Goal: Unclear

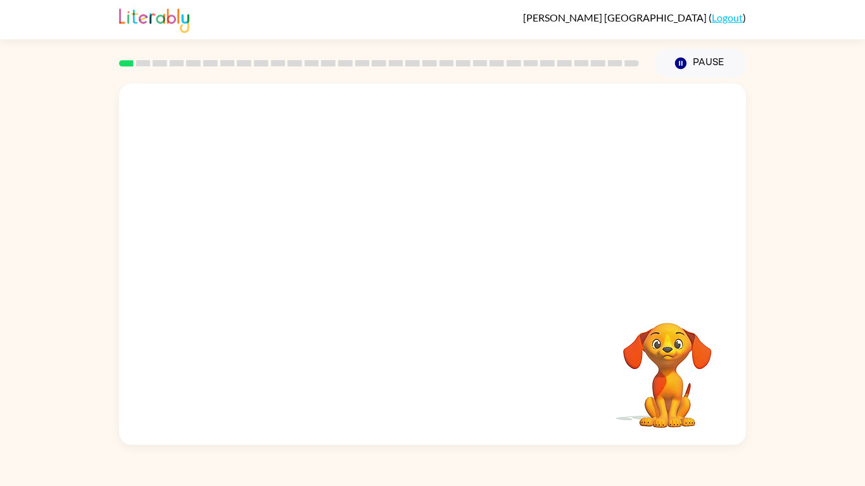
click at [291, 237] on video "Your browser must support playing .mp4 files to use Literably. Please try using…" at bounding box center [432, 190] width 627 height 213
click at [291, 238] on video "Your browser must support playing .mp4 files to use Literably. Please try using…" at bounding box center [432, 190] width 627 height 213
click at [432, 279] on icon "button" at bounding box center [433, 271] width 22 height 22
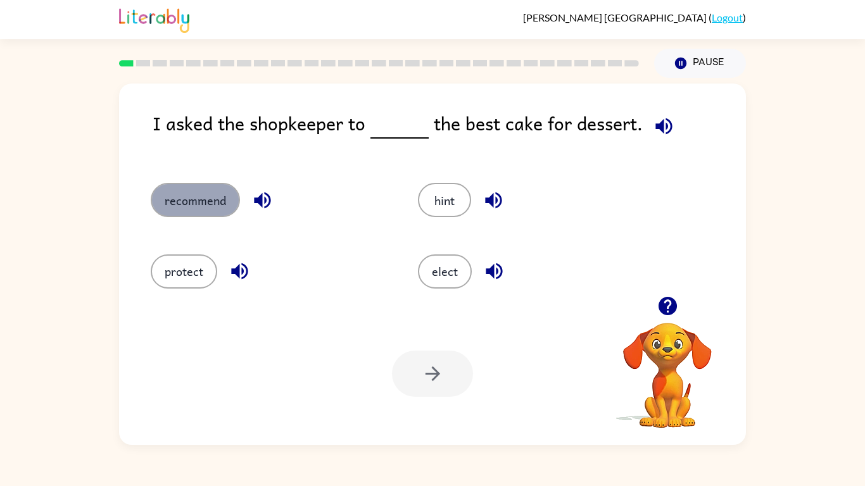
click at [198, 193] on button "recommend" at bounding box center [195, 200] width 89 height 34
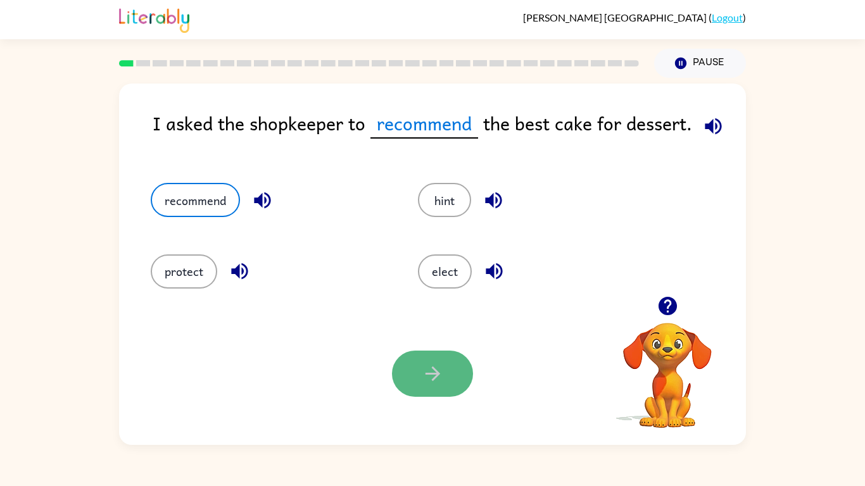
click at [424, 381] on icon "button" at bounding box center [433, 374] width 22 height 22
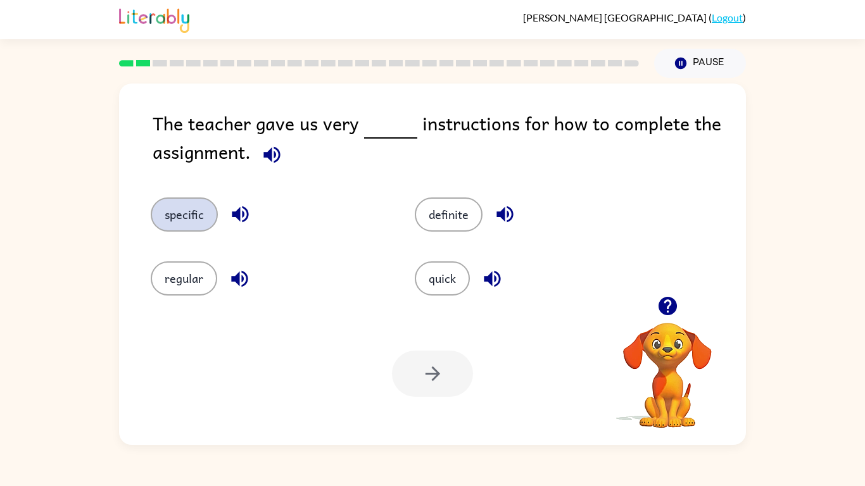
click at [199, 224] on button "specific" at bounding box center [184, 215] width 67 height 34
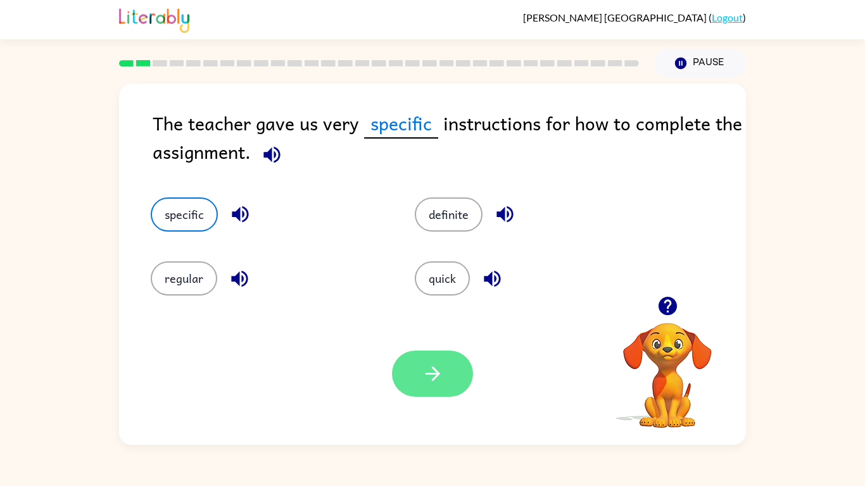
click at [443, 391] on button "button" at bounding box center [432, 374] width 81 height 46
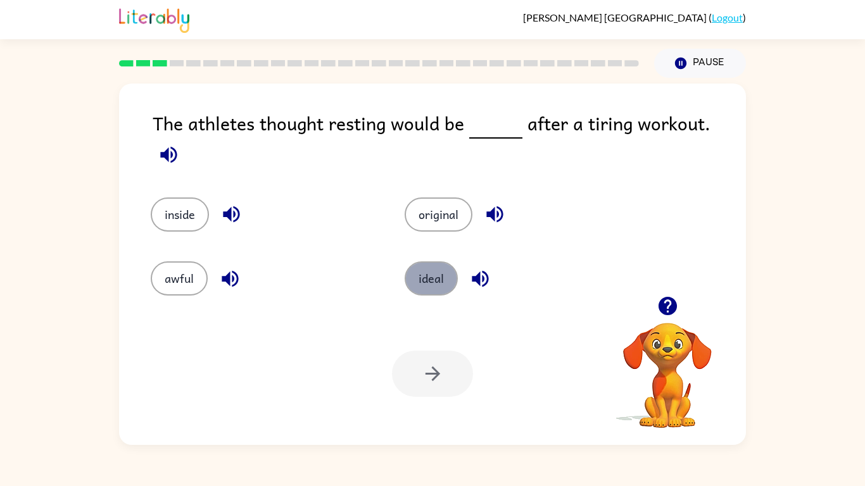
click at [436, 270] on button "ideal" at bounding box center [431, 279] width 53 height 34
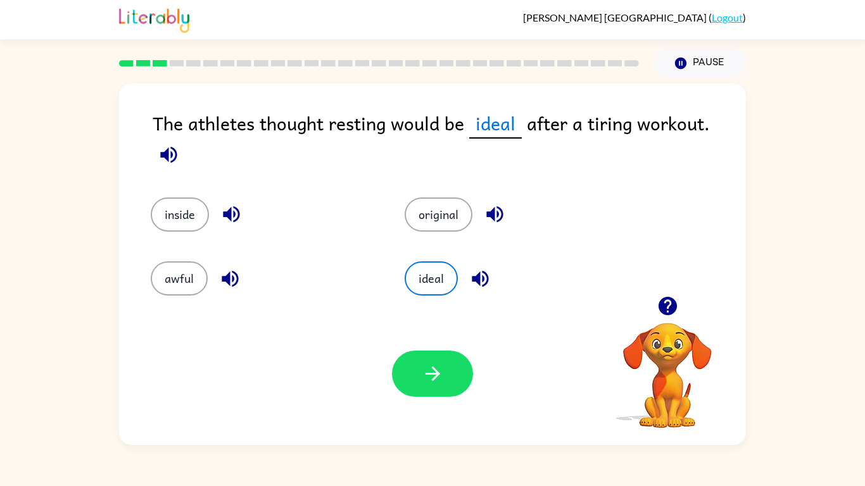
click at [431, 398] on div "Your browser must support playing .mp4 files to use Literably. Please try using…" at bounding box center [432, 374] width 627 height 142
click at [425, 369] on icon "button" at bounding box center [433, 374] width 22 height 22
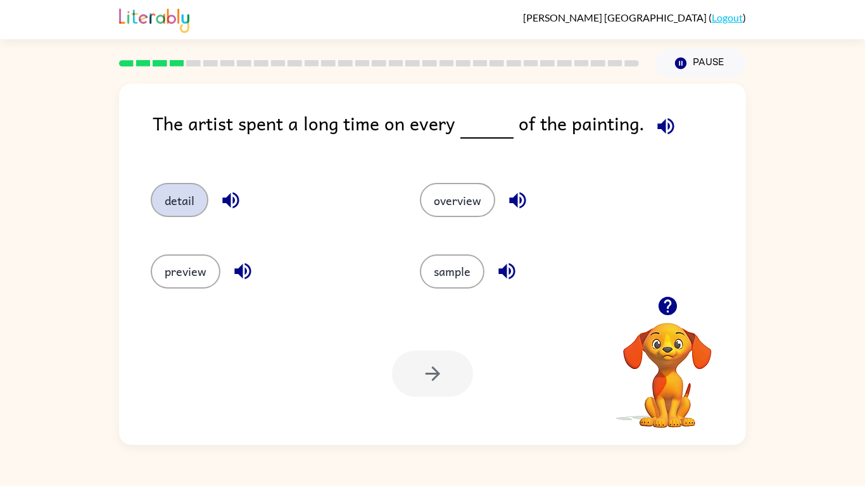
click at [190, 201] on button "detail" at bounding box center [180, 200] width 58 height 34
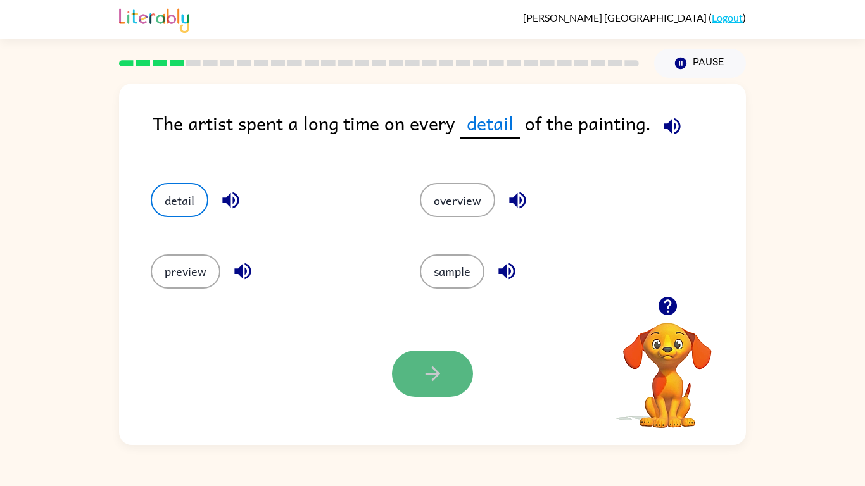
click at [452, 370] on button "button" at bounding box center [432, 374] width 81 height 46
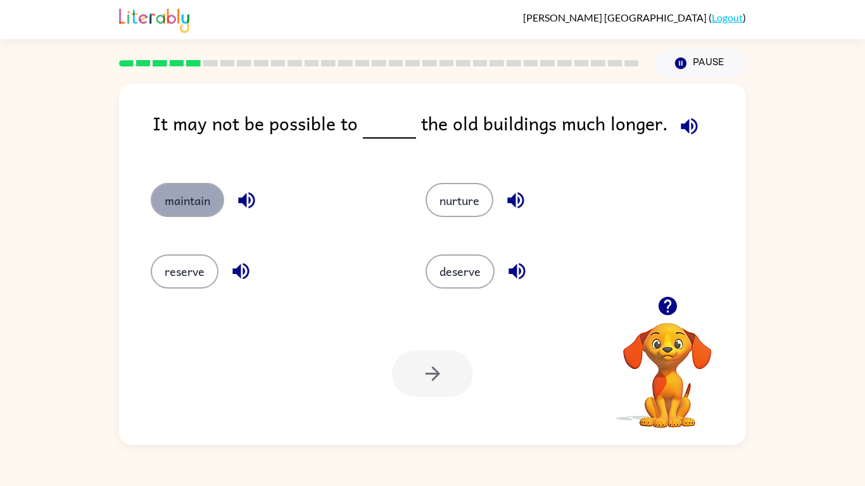
click at [189, 201] on button "maintain" at bounding box center [187, 200] width 73 height 34
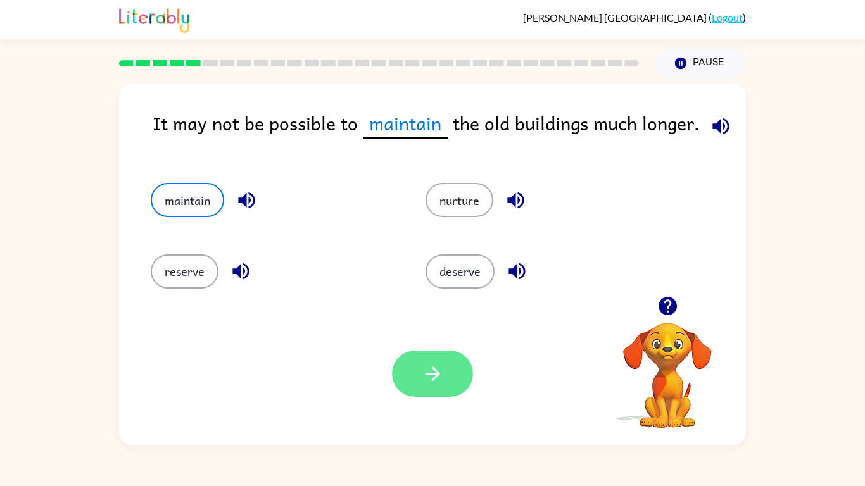
click at [464, 386] on button "button" at bounding box center [432, 374] width 81 height 46
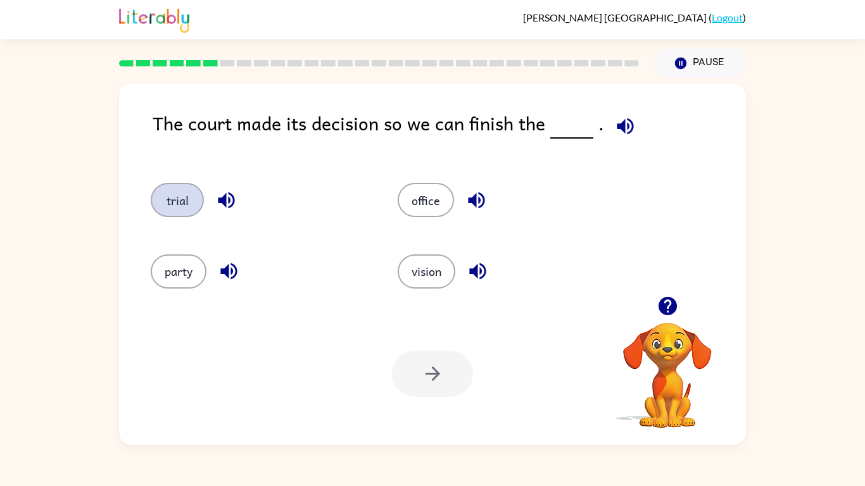
click at [191, 208] on button "trial" at bounding box center [177, 200] width 53 height 34
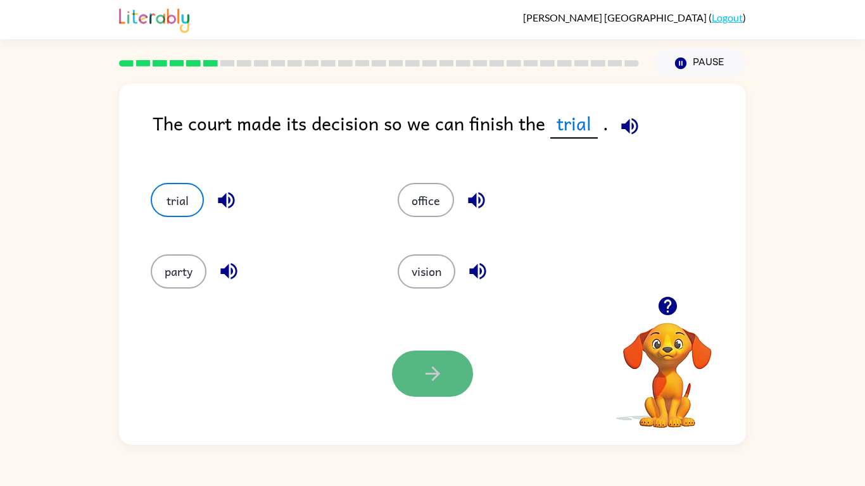
click at [448, 393] on button "button" at bounding box center [432, 374] width 81 height 46
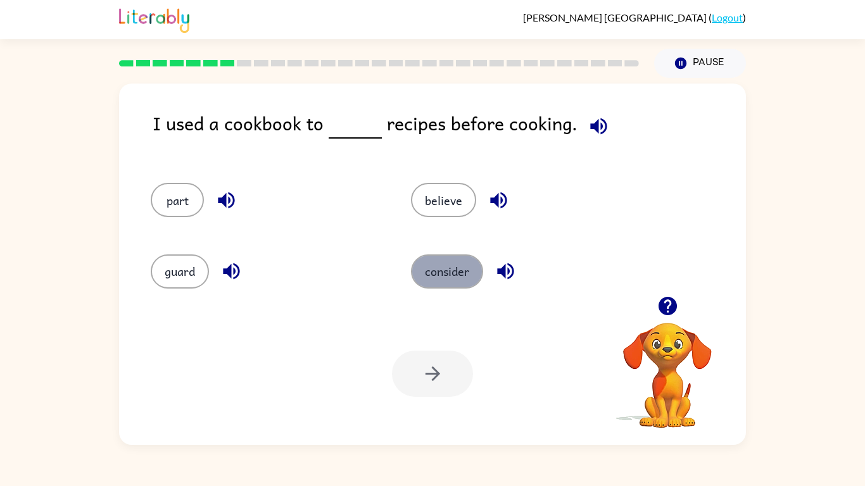
click at [452, 278] on button "consider" at bounding box center [447, 272] width 72 height 34
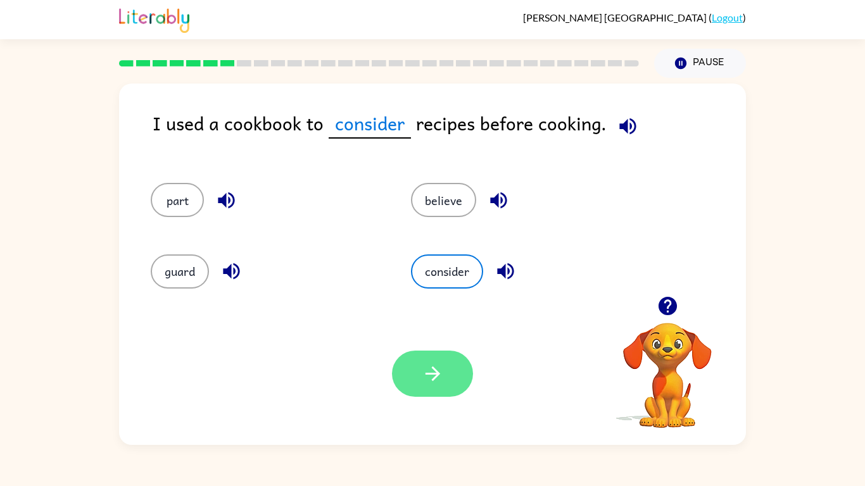
click at [431, 375] on icon "button" at bounding box center [433, 374] width 22 height 22
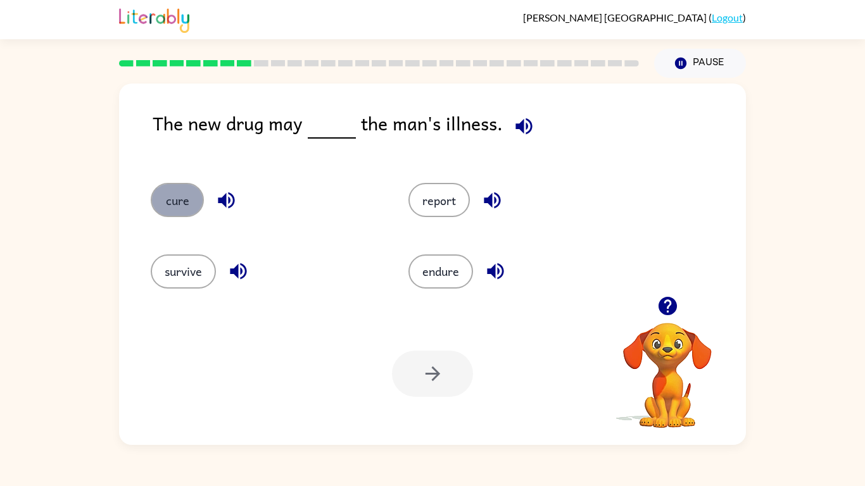
click at [195, 200] on button "cure" at bounding box center [177, 200] width 53 height 34
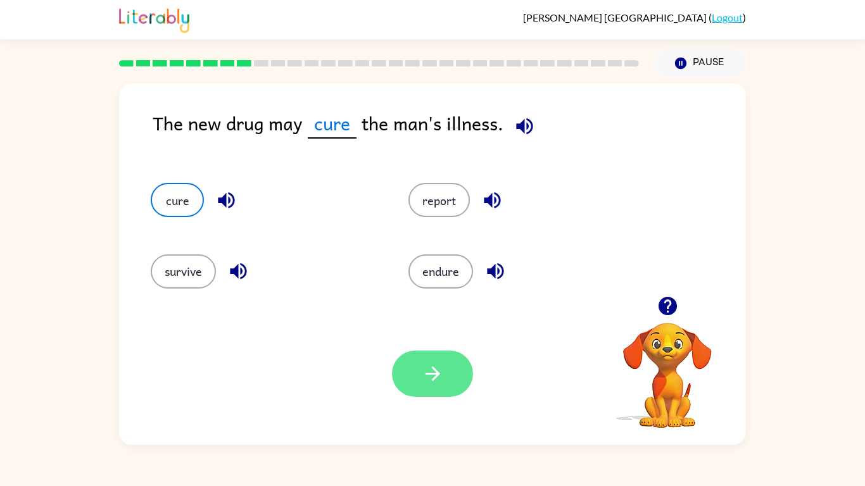
click at [433, 393] on button "button" at bounding box center [432, 374] width 81 height 46
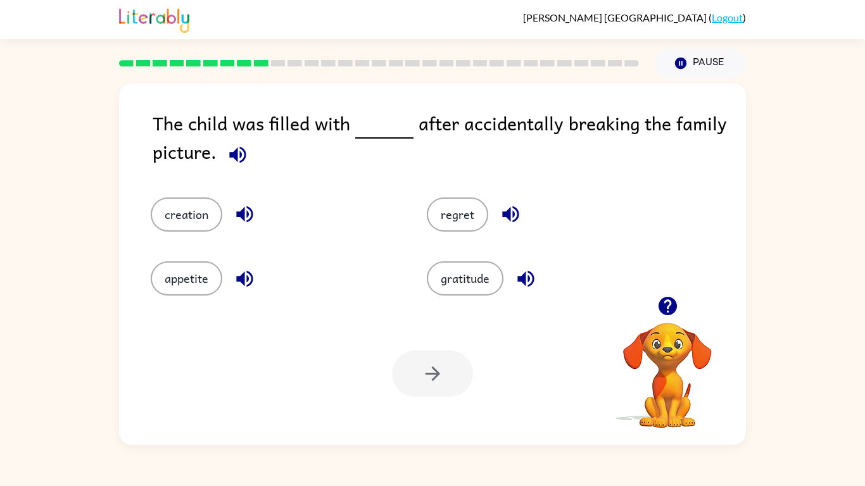
click at [449, 239] on div "gratitude" at bounding box center [541, 269] width 276 height 64
click at [445, 213] on button "regret" at bounding box center [457, 215] width 61 height 34
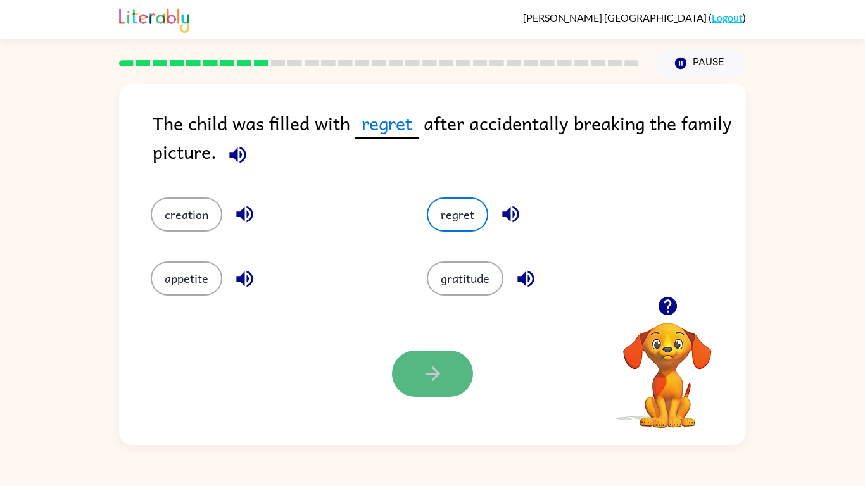
click at [403, 375] on button "button" at bounding box center [432, 374] width 81 height 46
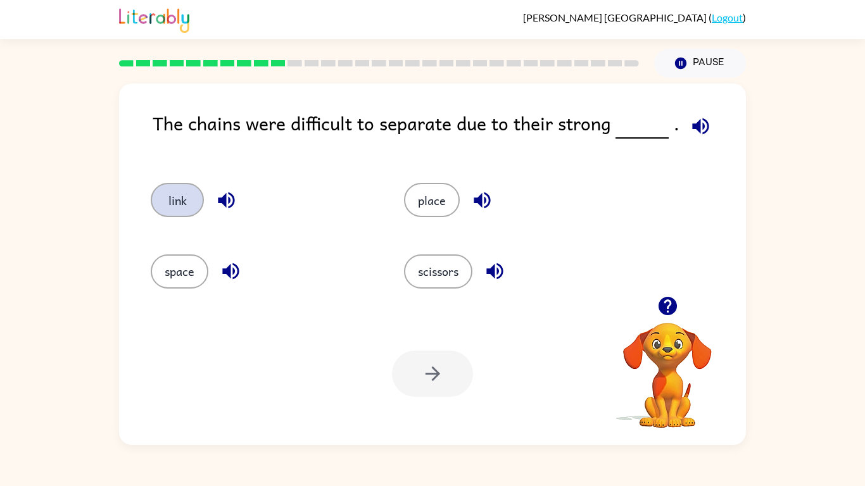
click at [187, 203] on button "link" at bounding box center [177, 200] width 53 height 34
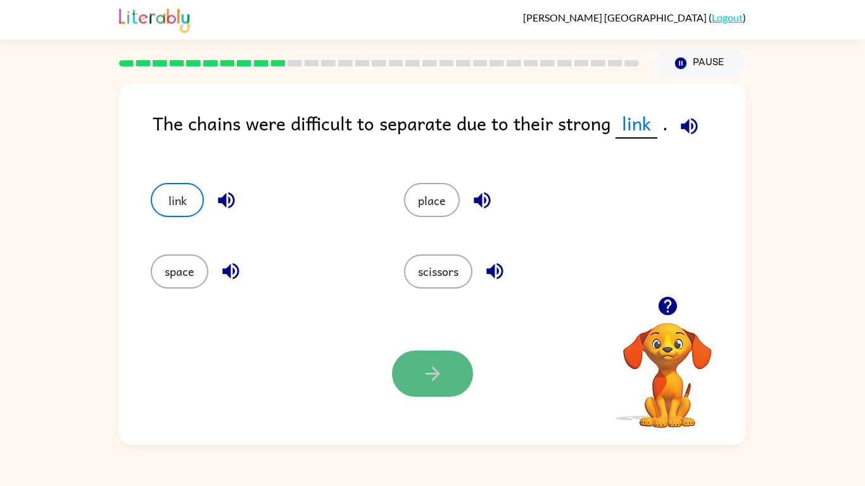
click at [446, 376] on button "button" at bounding box center [432, 374] width 81 height 46
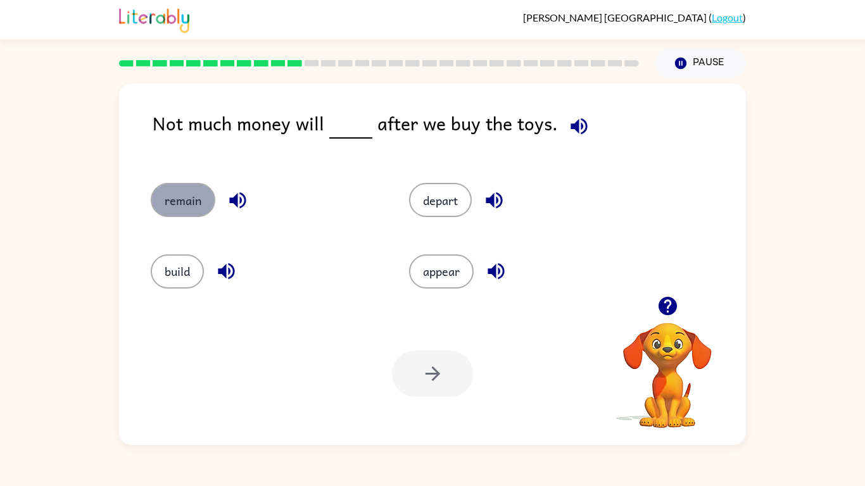
click at [203, 206] on button "remain" at bounding box center [183, 200] width 65 height 34
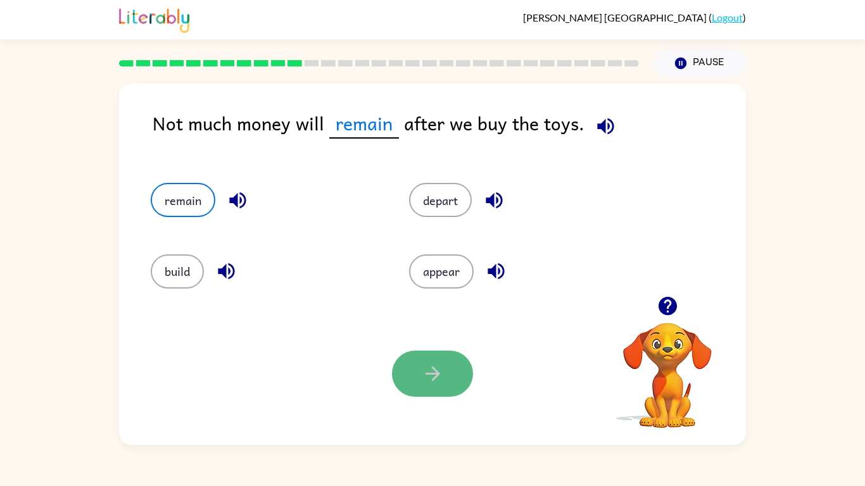
click at [426, 377] on icon "button" at bounding box center [433, 374] width 22 height 22
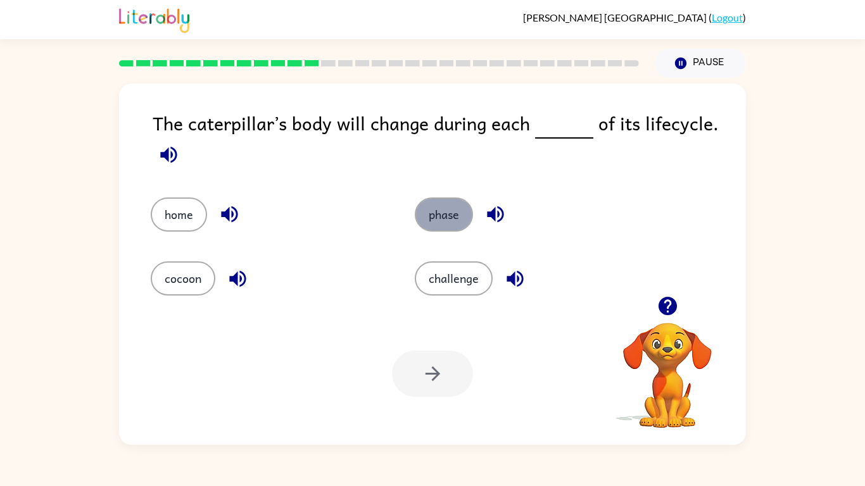
click at [442, 217] on button "phase" at bounding box center [444, 215] width 58 height 34
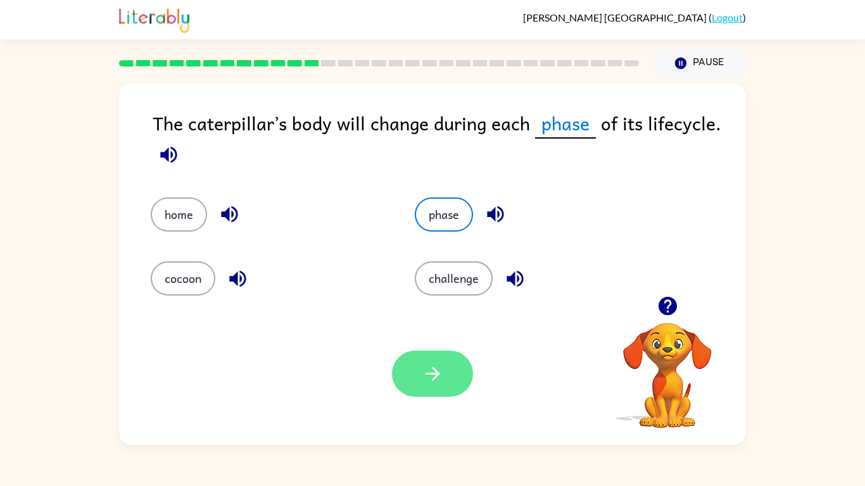
click at [422, 369] on icon "button" at bounding box center [433, 374] width 22 height 22
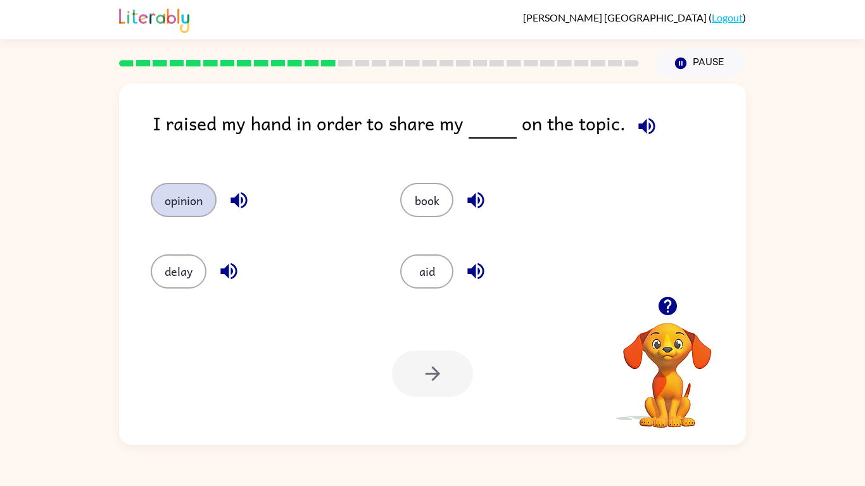
click at [200, 203] on button "opinion" at bounding box center [184, 200] width 66 height 34
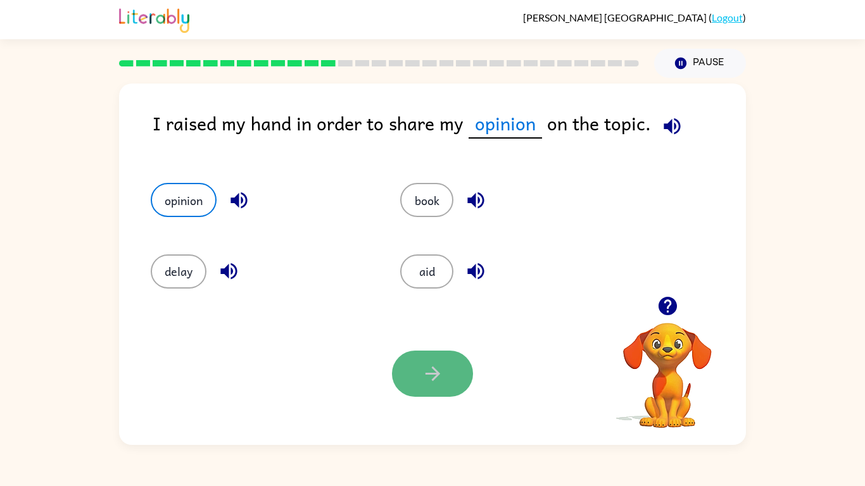
click at [424, 387] on button "button" at bounding box center [432, 374] width 81 height 46
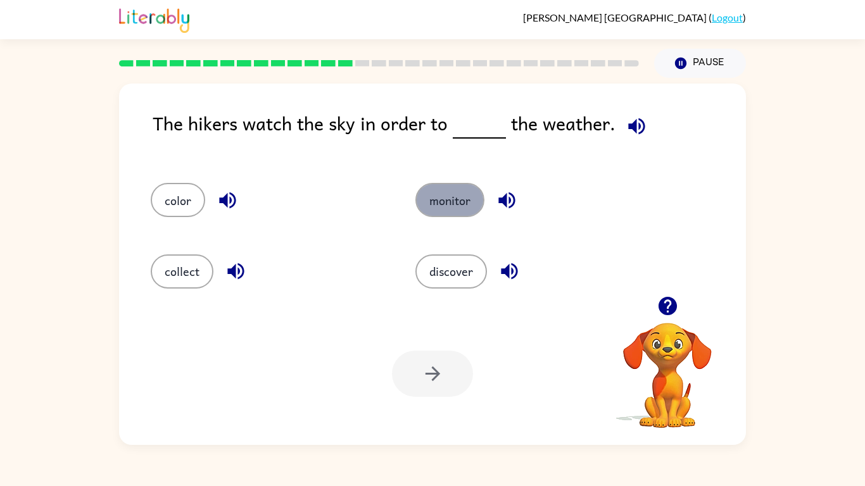
click at [441, 206] on button "monitor" at bounding box center [449, 200] width 69 height 34
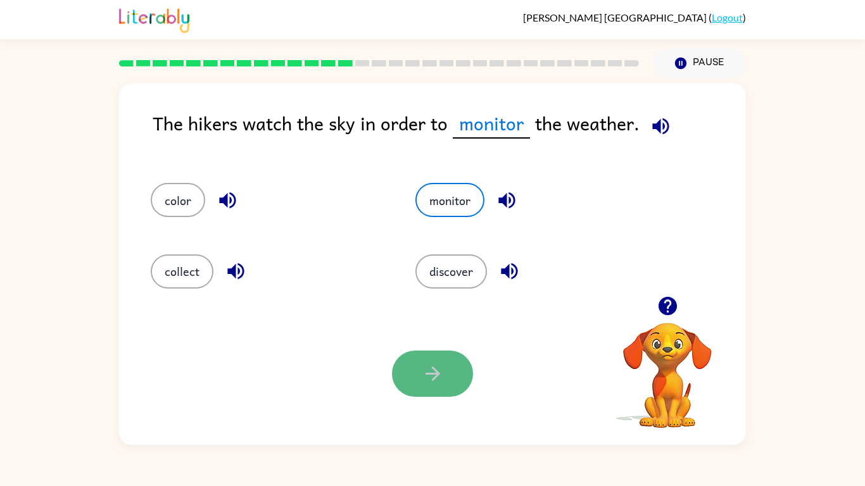
click at [446, 363] on button "button" at bounding box center [432, 374] width 81 height 46
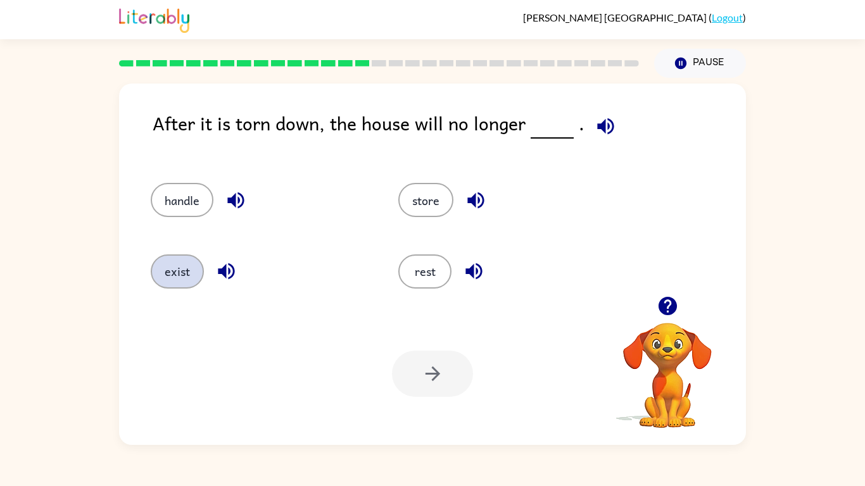
click at [183, 268] on button "exist" at bounding box center [177, 272] width 53 height 34
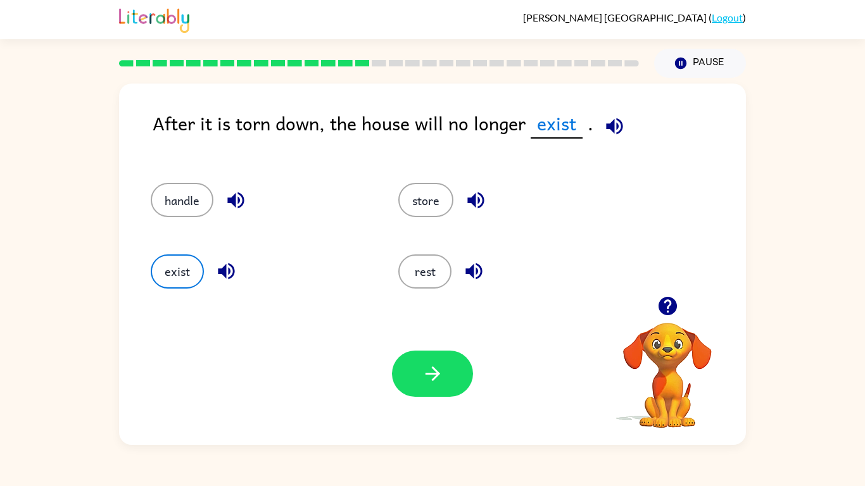
click at [447, 398] on div "Your browser must support playing .mp4 files to use Literably. Please try using…" at bounding box center [432, 374] width 627 height 142
click at [432, 384] on icon "button" at bounding box center [433, 374] width 22 height 22
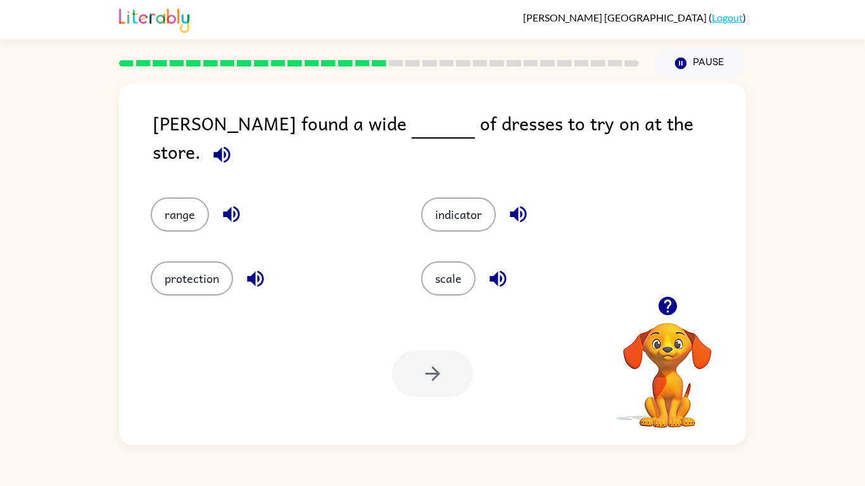
click at [666, 382] on video "Your browser must support playing .mp4 files to use Literably. Please try using…" at bounding box center [667, 366] width 127 height 127
click at [441, 272] on button "scale" at bounding box center [448, 279] width 54 height 34
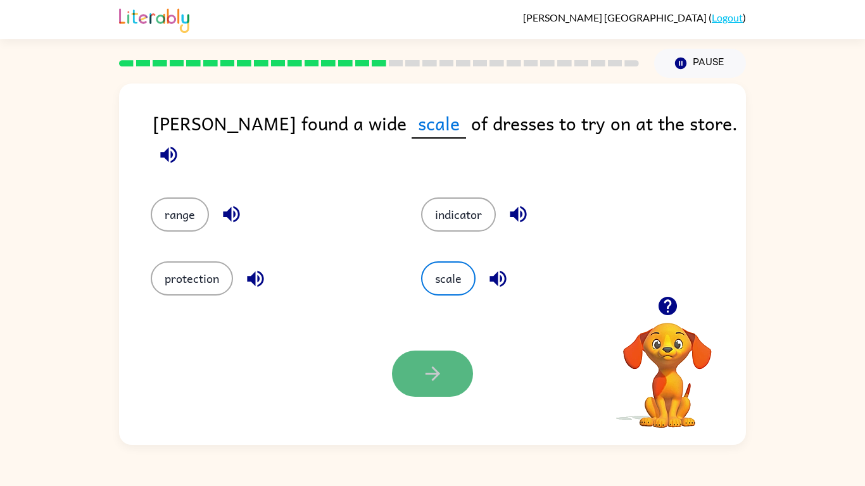
click at [420, 375] on button "button" at bounding box center [432, 374] width 81 height 46
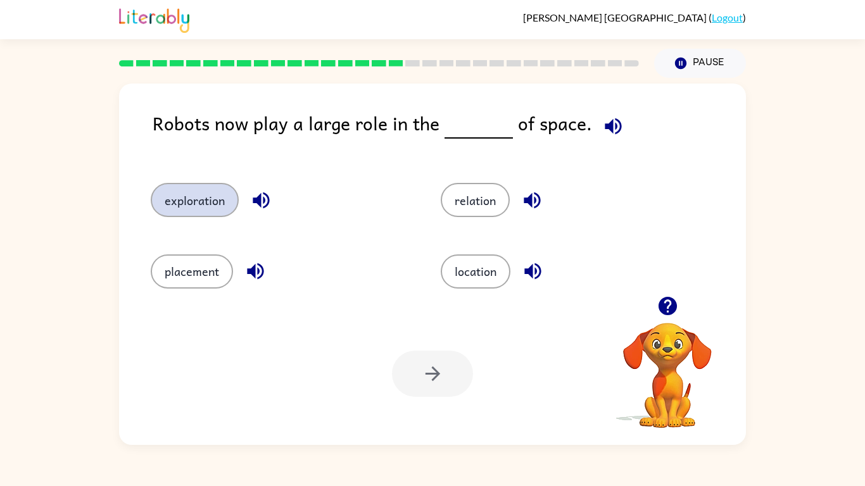
click at [212, 208] on button "exploration" at bounding box center [195, 200] width 88 height 34
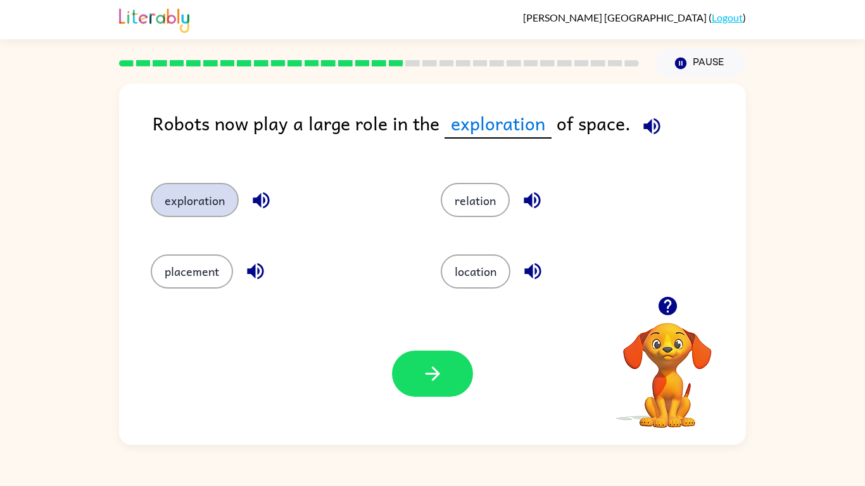
click at [212, 208] on button "exploration" at bounding box center [195, 200] width 88 height 34
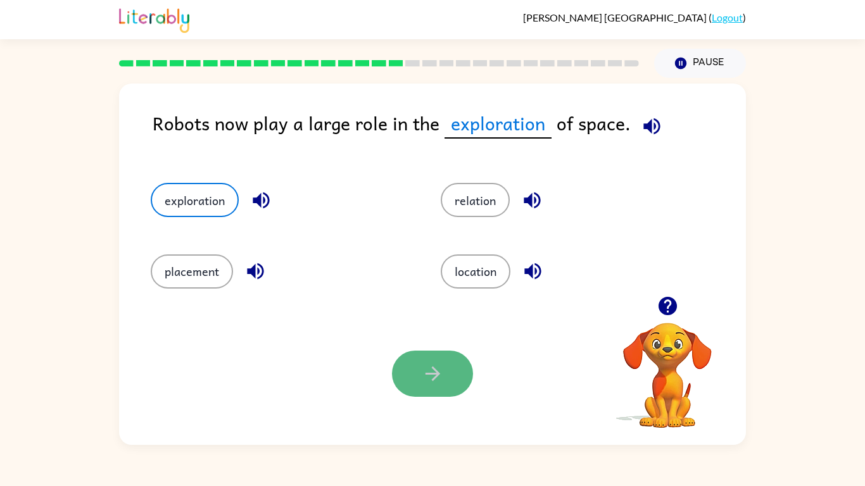
click at [438, 369] on icon "button" at bounding box center [433, 374] width 22 height 22
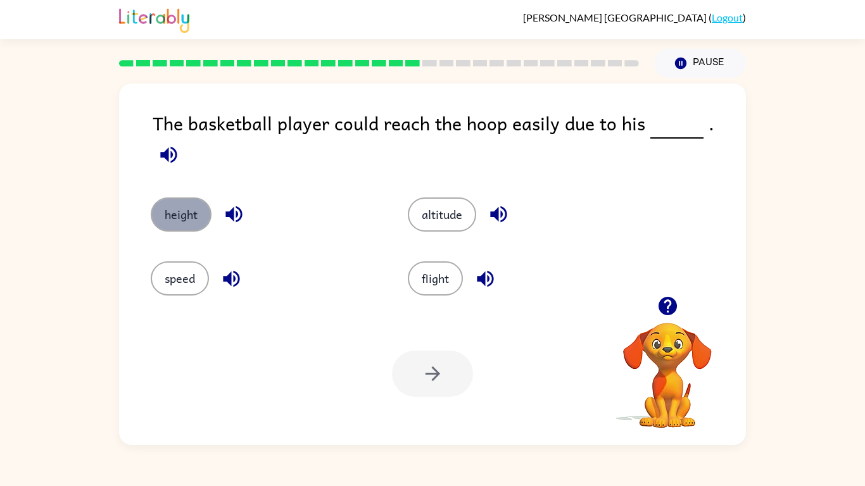
click at [162, 205] on button "height" at bounding box center [181, 215] width 61 height 34
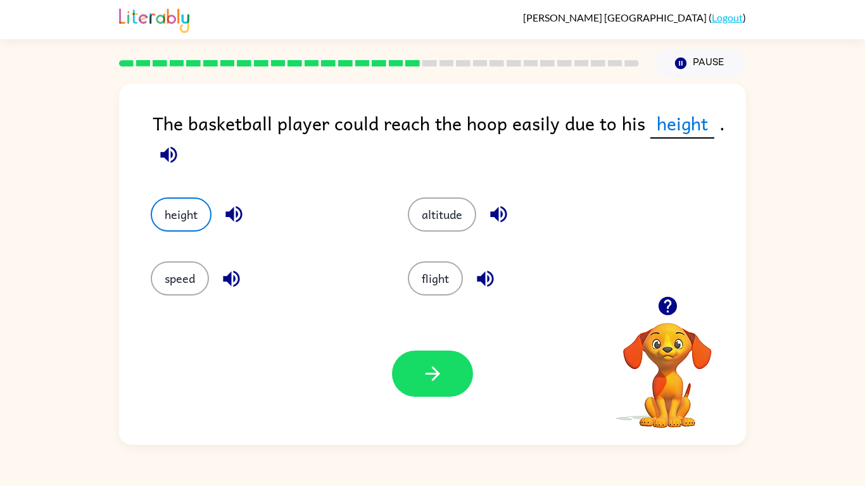
click at [444, 401] on div "Your browser must support playing .mp4 files to use Literably. Please try using…" at bounding box center [432, 374] width 627 height 142
click at [436, 381] on icon "button" at bounding box center [433, 374] width 22 height 22
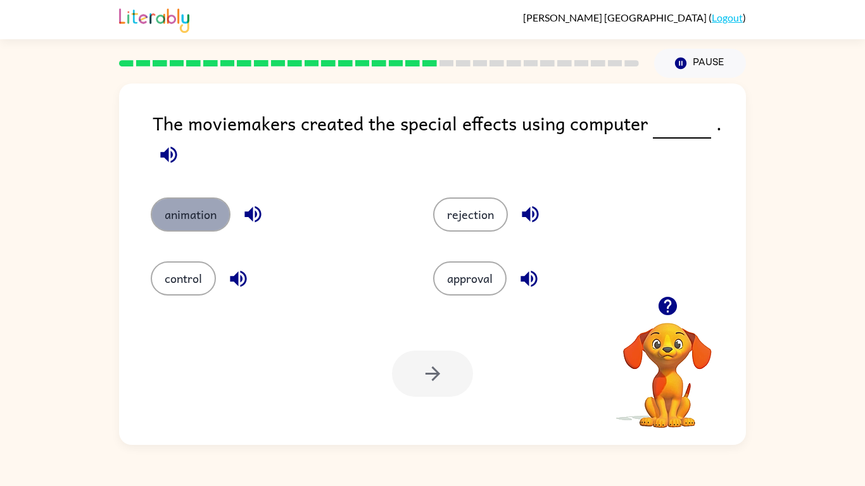
click at [202, 215] on button "animation" at bounding box center [191, 215] width 80 height 34
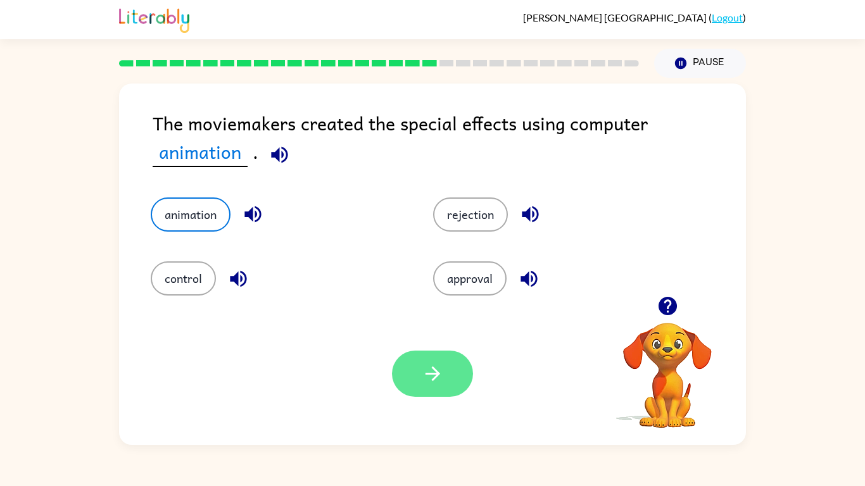
click at [417, 389] on button "button" at bounding box center [432, 374] width 81 height 46
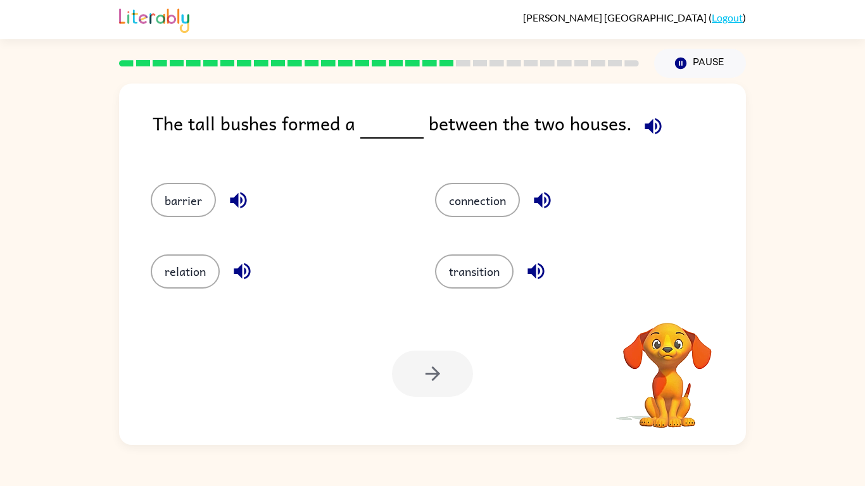
click at [417, 389] on div at bounding box center [432, 374] width 81 height 46
click at [188, 193] on button "barrier" at bounding box center [183, 200] width 65 height 34
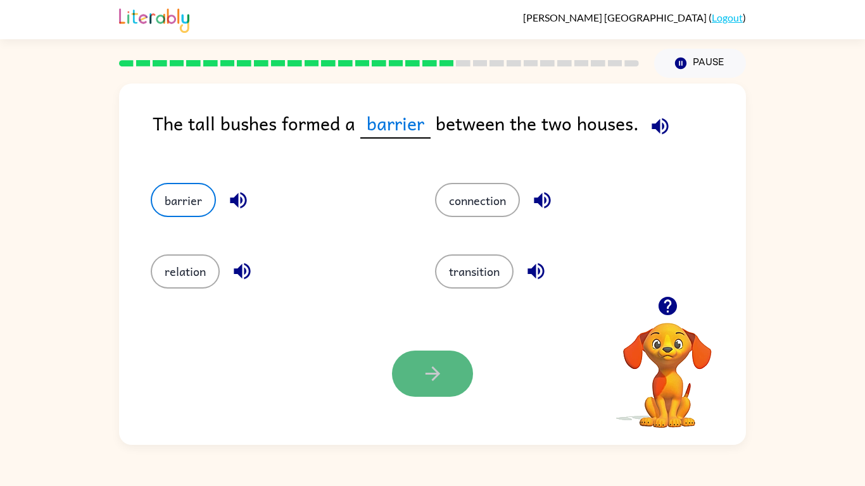
click at [436, 384] on icon "button" at bounding box center [433, 374] width 22 height 22
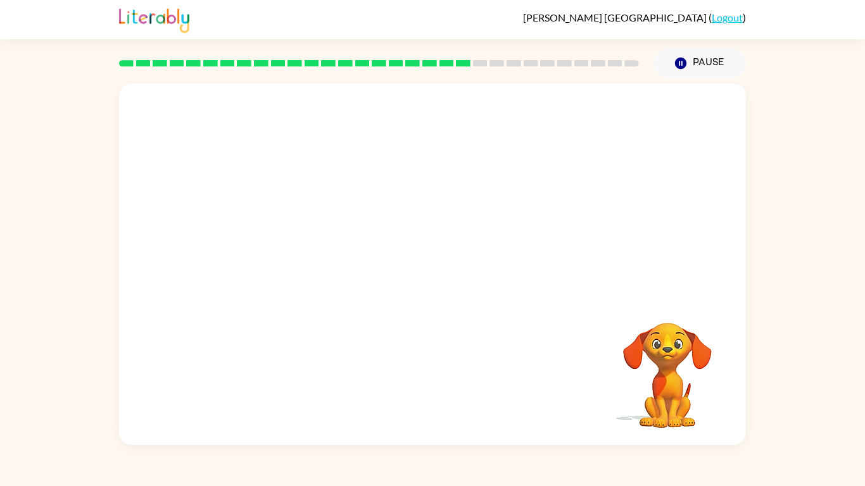
click at [325, 267] on video "Your browser must support playing .mp4 files to use Literably. Please try using…" at bounding box center [432, 190] width 627 height 213
click at [319, 258] on video "Your browser must support playing .mp4 files to use Literably. Please try using…" at bounding box center [432, 190] width 627 height 213
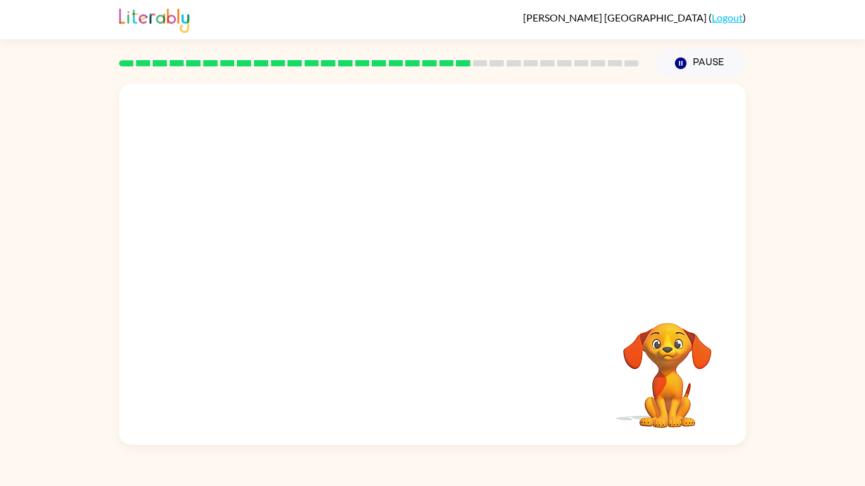
click at [319, 258] on video "Your browser must support playing .mp4 files to use Literably. Please try using…" at bounding box center [432, 190] width 627 height 213
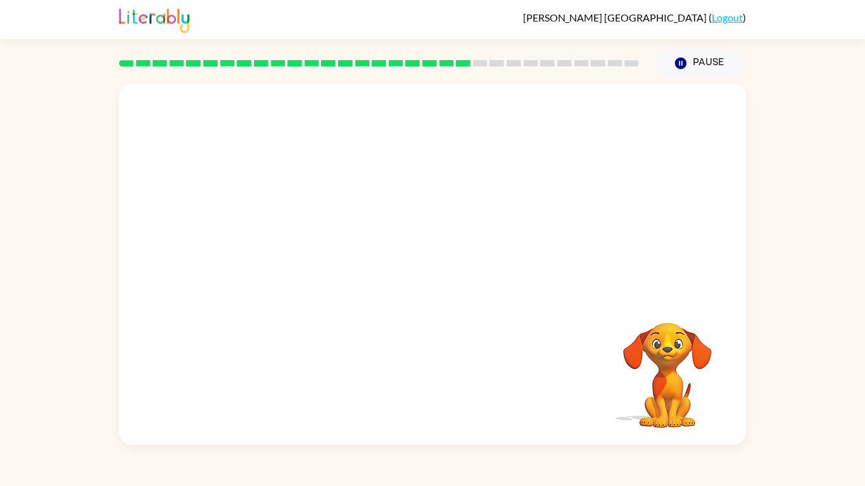
click at [319, 258] on video "Your browser must support playing .mp4 files to use Literably. Please try using…" at bounding box center [432, 190] width 627 height 213
click at [317, 256] on video "Your browser must support playing .mp4 files to use Literably. Please try using…" at bounding box center [432, 190] width 627 height 213
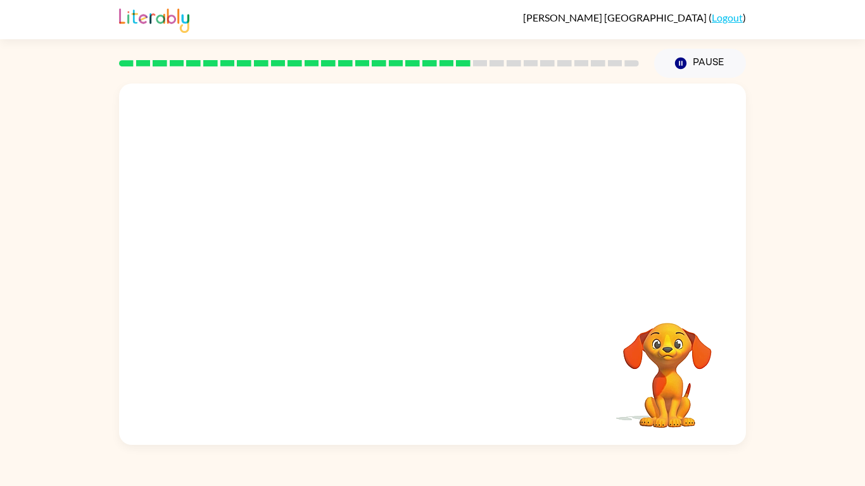
click at [317, 256] on video "Your browser must support playing .mp4 files to use Literably. Please try using…" at bounding box center [432, 190] width 627 height 213
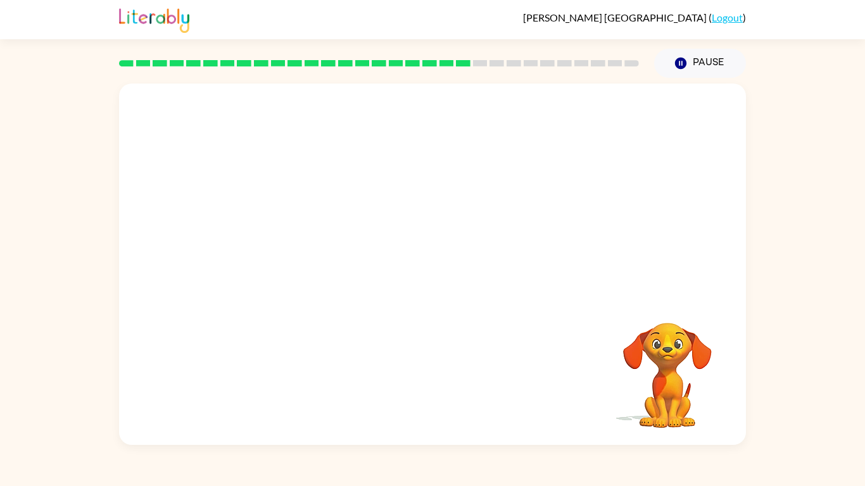
click at [317, 256] on video "Your browser must support playing .mp4 files to use Literably. Please try using…" at bounding box center [432, 190] width 627 height 213
click at [415, 261] on div at bounding box center [432, 271] width 81 height 46
click at [415, 261] on button "button" at bounding box center [432, 271] width 81 height 46
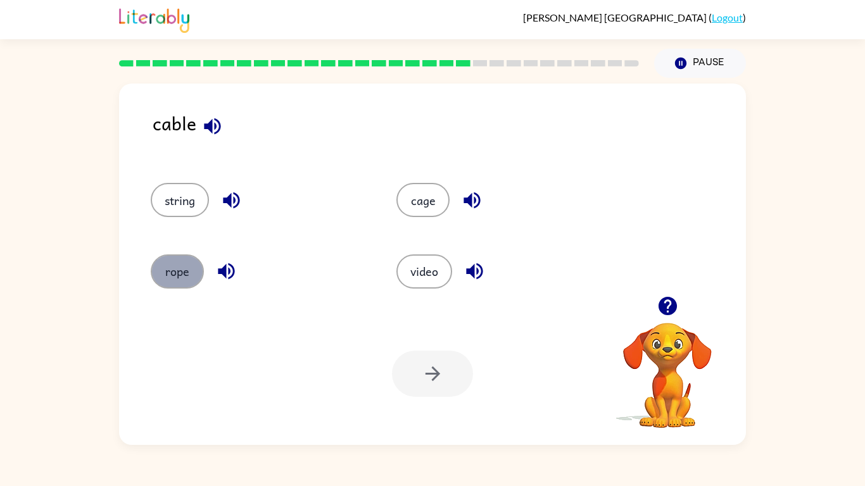
click at [173, 281] on button "rope" at bounding box center [177, 272] width 53 height 34
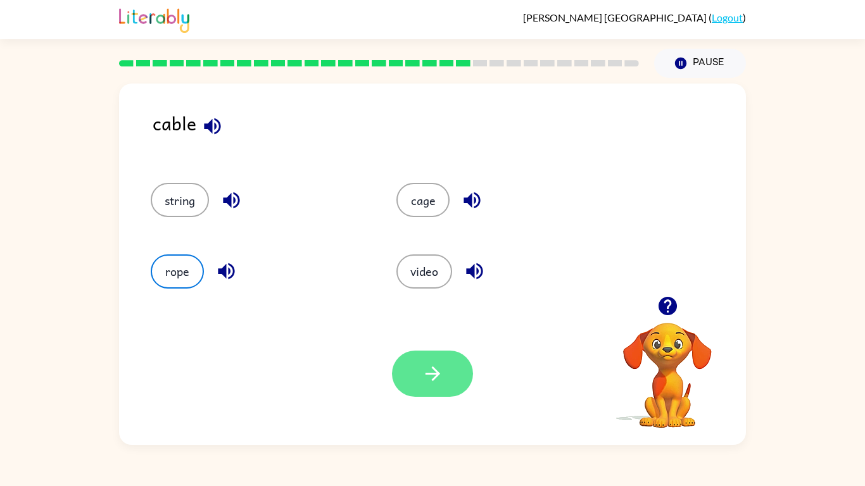
click at [436, 355] on button "button" at bounding box center [432, 374] width 81 height 46
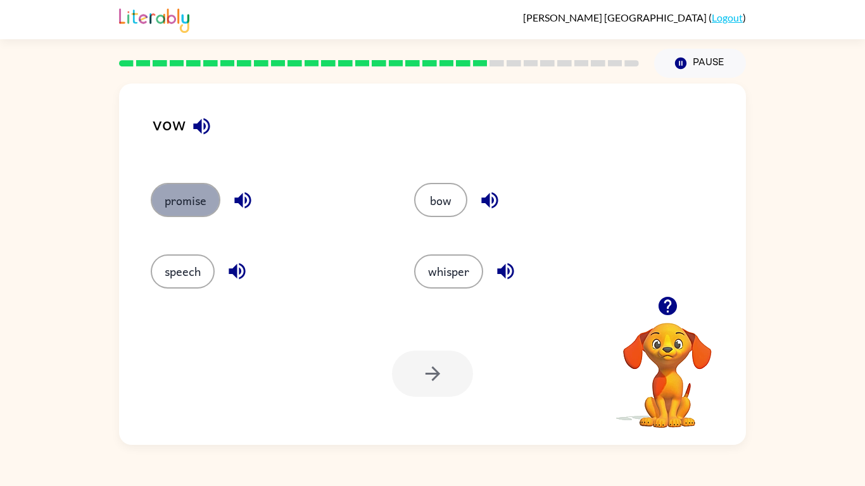
click at [179, 211] on button "promise" at bounding box center [186, 200] width 70 height 34
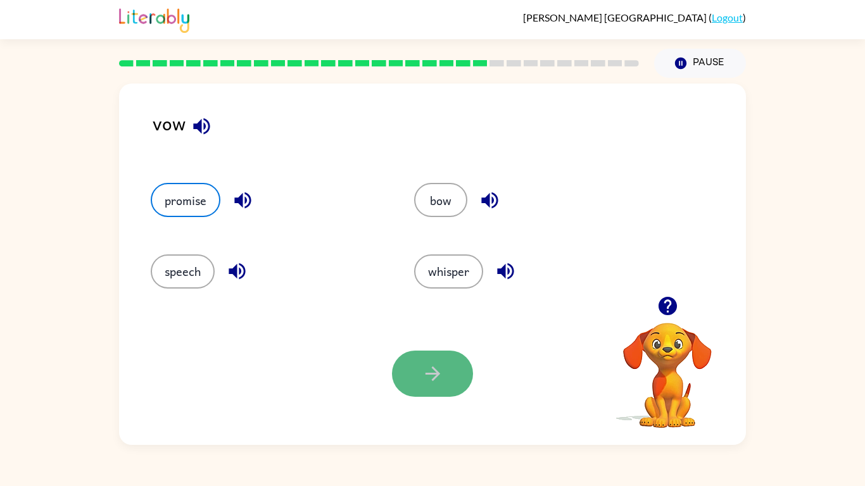
click at [431, 373] on icon "button" at bounding box center [432, 374] width 15 height 15
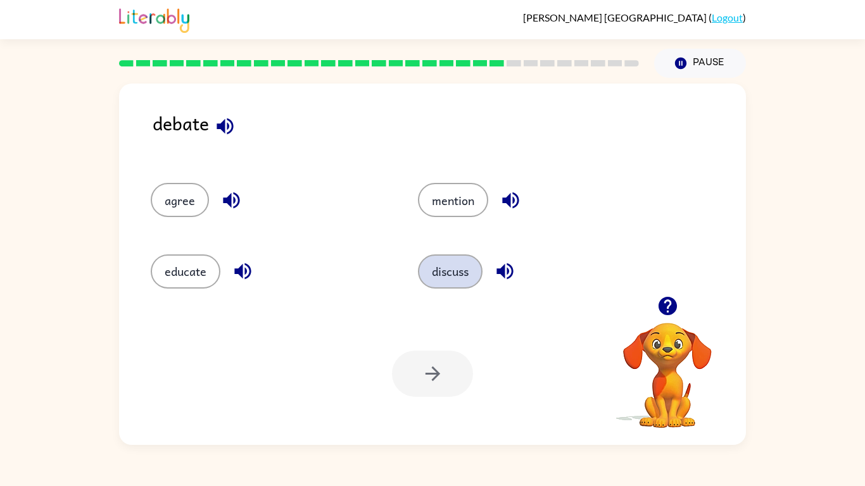
click at [441, 268] on button "discuss" at bounding box center [450, 272] width 65 height 34
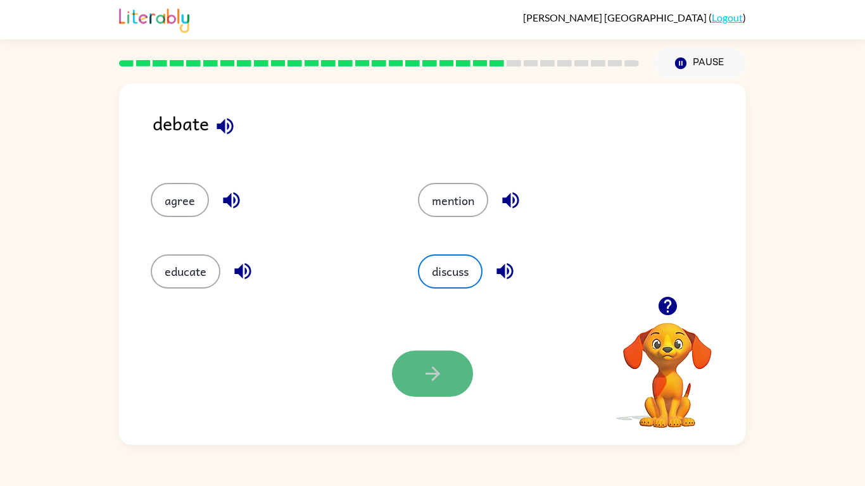
click at [448, 370] on button "button" at bounding box center [432, 374] width 81 height 46
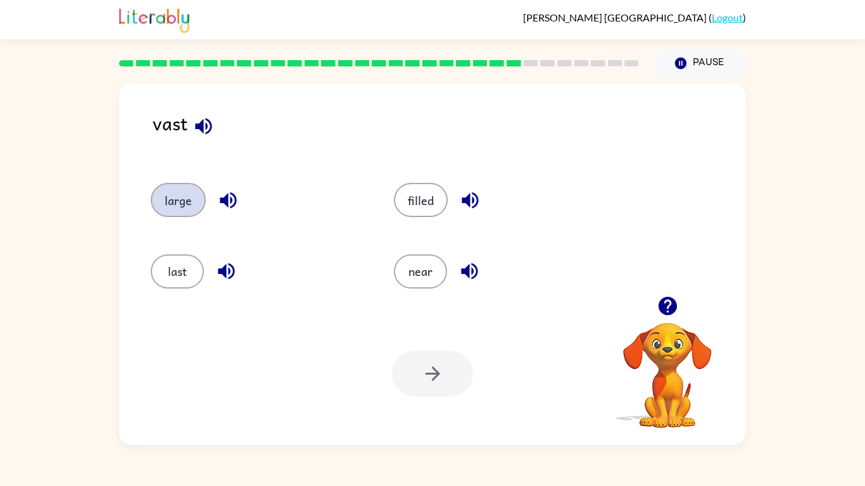
click at [172, 206] on button "large" at bounding box center [178, 200] width 55 height 34
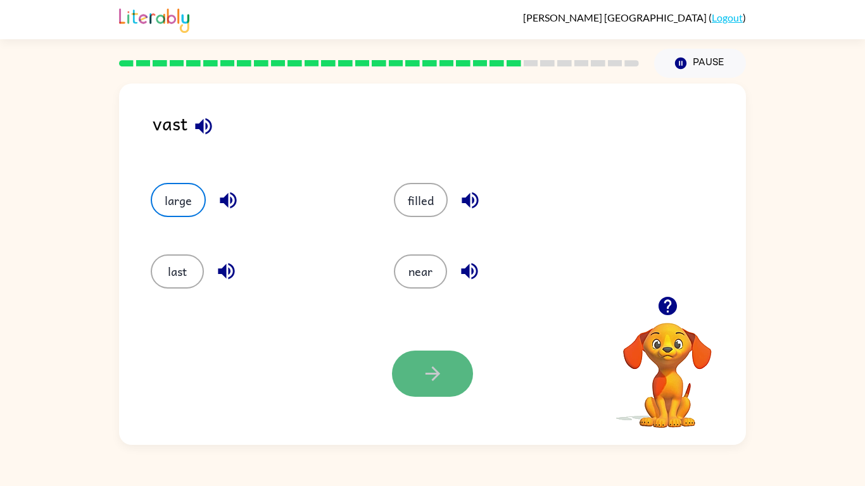
click at [441, 377] on icon "button" at bounding box center [433, 374] width 22 height 22
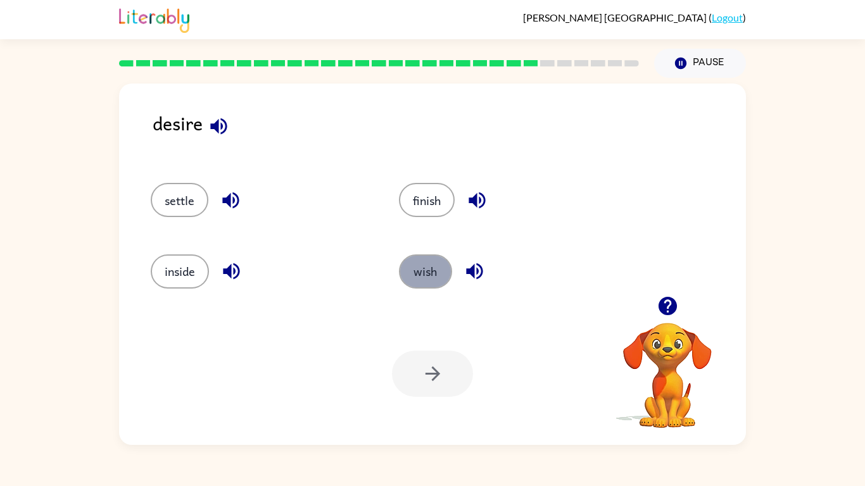
click at [440, 273] on button "wish" at bounding box center [425, 272] width 53 height 34
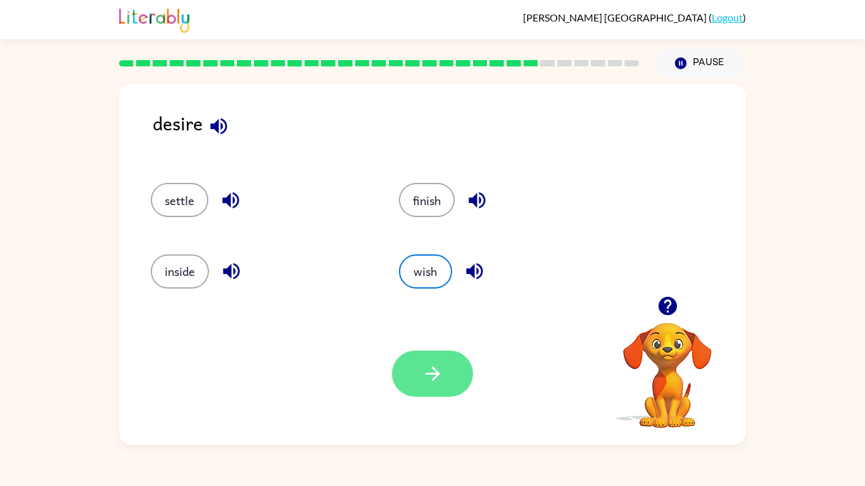
click at [424, 369] on icon "button" at bounding box center [433, 374] width 22 height 22
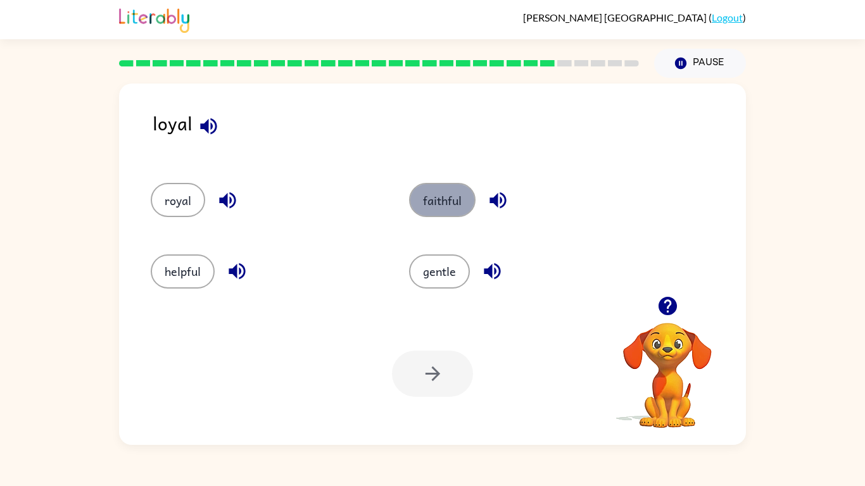
click at [437, 206] on button "faithful" at bounding box center [442, 200] width 66 height 34
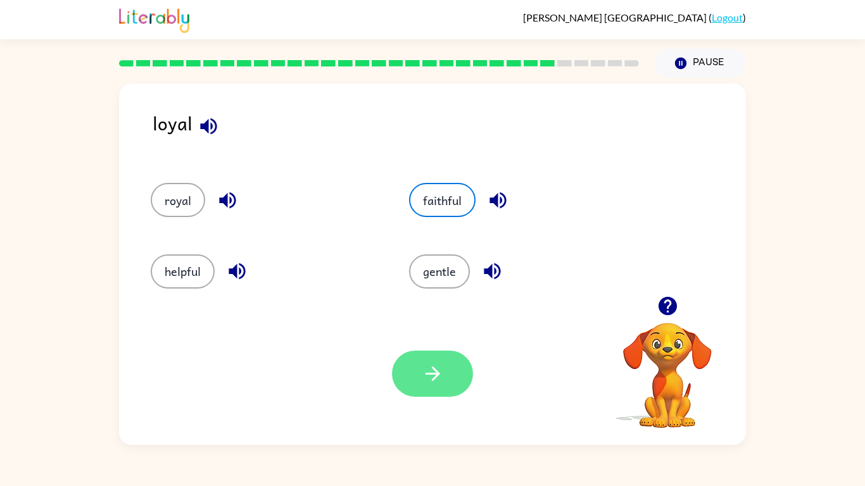
click at [450, 375] on button "button" at bounding box center [432, 374] width 81 height 46
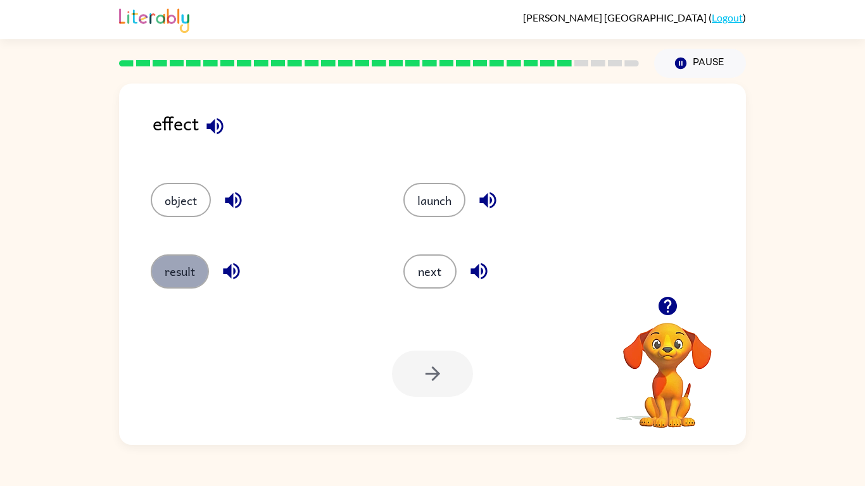
click at [184, 264] on button "result" at bounding box center [180, 272] width 58 height 34
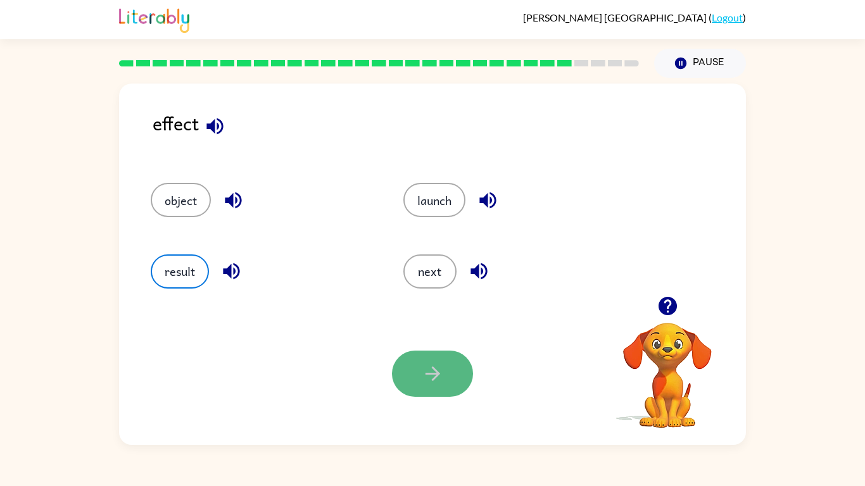
click at [426, 363] on icon "button" at bounding box center [433, 374] width 22 height 22
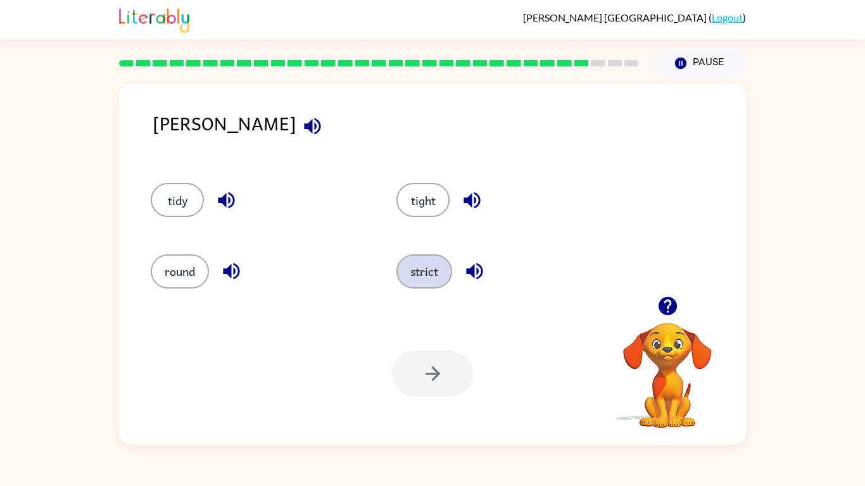
click at [422, 281] on button "strict" at bounding box center [424, 272] width 56 height 34
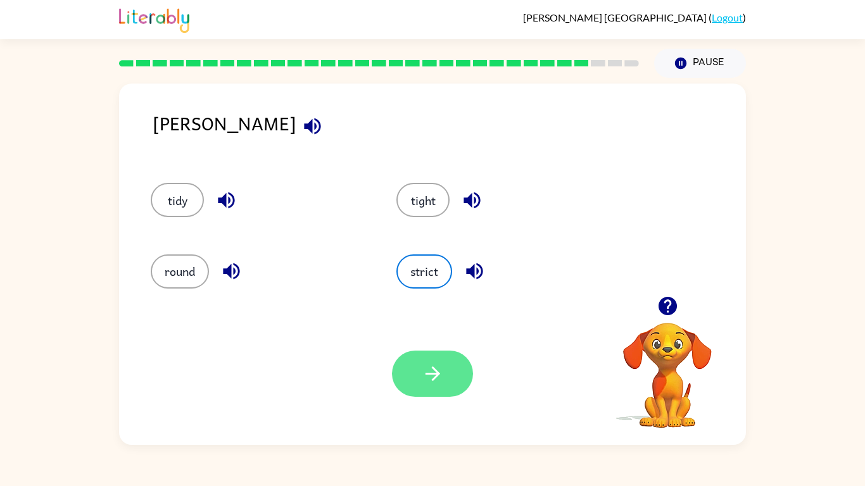
click at [422, 358] on button "button" at bounding box center [432, 374] width 81 height 46
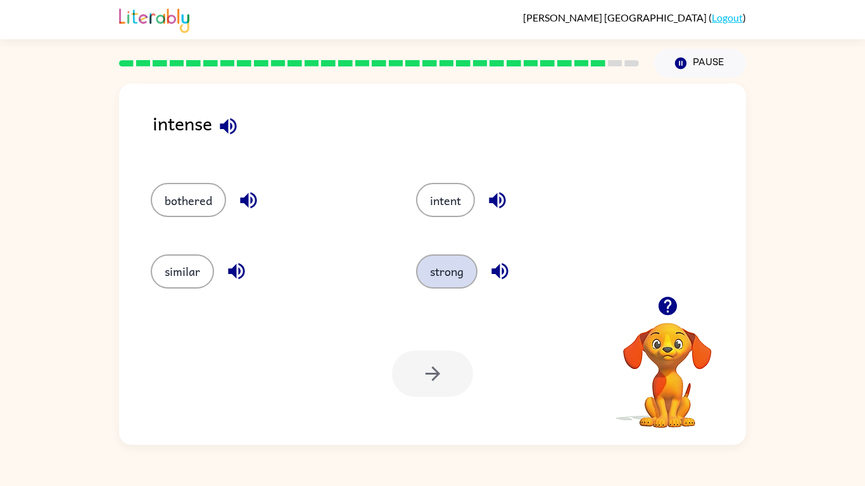
click at [432, 283] on button "strong" at bounding box center [446, 272] width 61 height 34
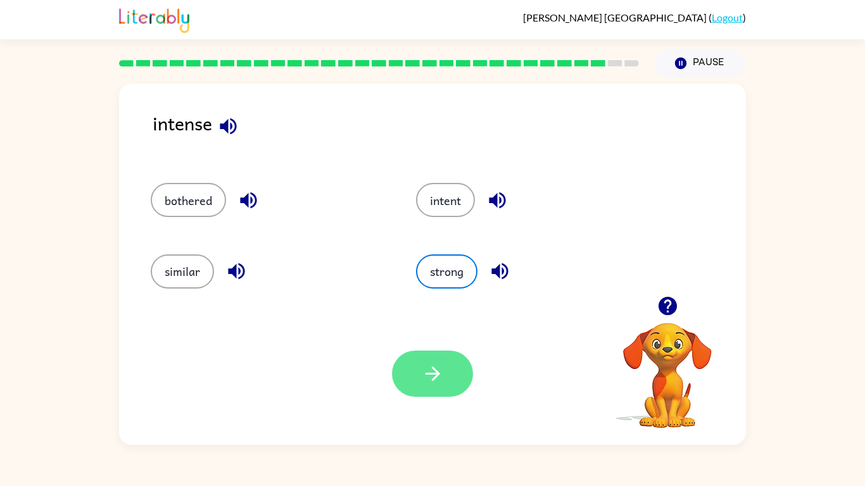
click at [426, 367] on icon "button" at bounding box center [433, 374] width 22 height 22
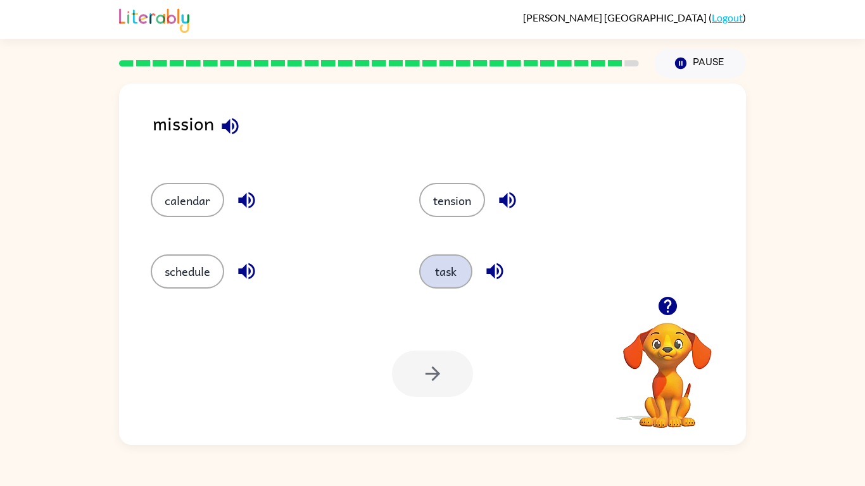
click at [451, 276] on button "task" at bounding box center [445, 272] width 53 height 34
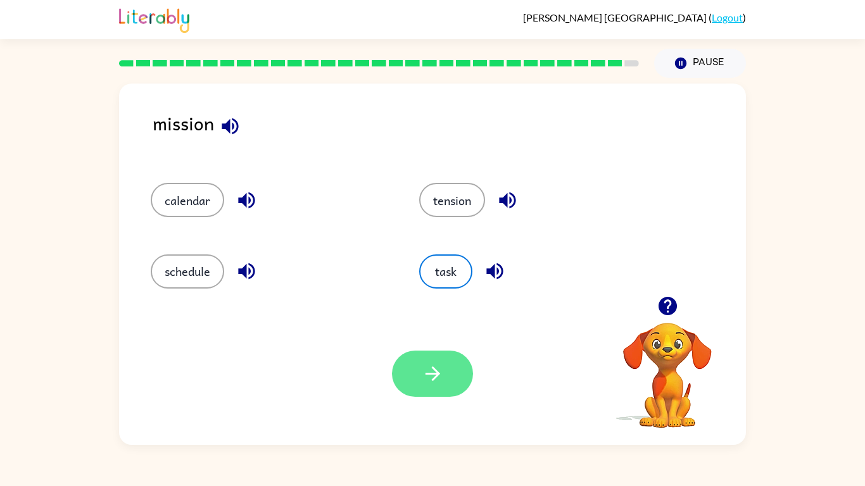
click at [426, 379] on icon "button" at bounding box center [433, 374] width 22 height 22
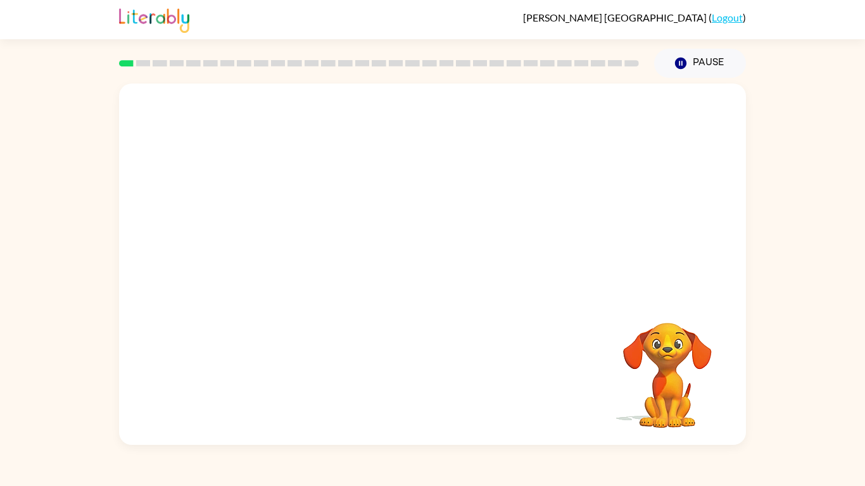
click at [365, 234] on video "Your browser must support playing .mp4 files to use Literably. Please try using…" at bounding box center [432, 190] width 627 height 213
click at [426, 261] on div at bounding box center [432, 271] width 81 height 46
click at [427, 262] on div at bounding box center [432, 271] width 81 height 46
click at [424, 260] on icon "button" at bounding box center [433, 271] width 22 height 22
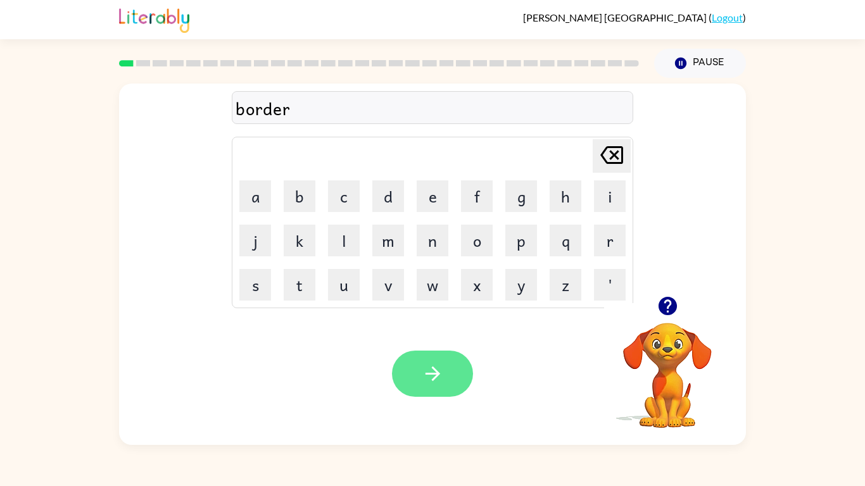
click at [411, 392] on button "button" at bounding box center [432, 374] width 81 height 46
click at [424, 381] on icon "button" at bounding box center [433, 374] width 22 height 22
click at [427, 385] on icon "button" at bounding box center [433, 374] width 22 height 22
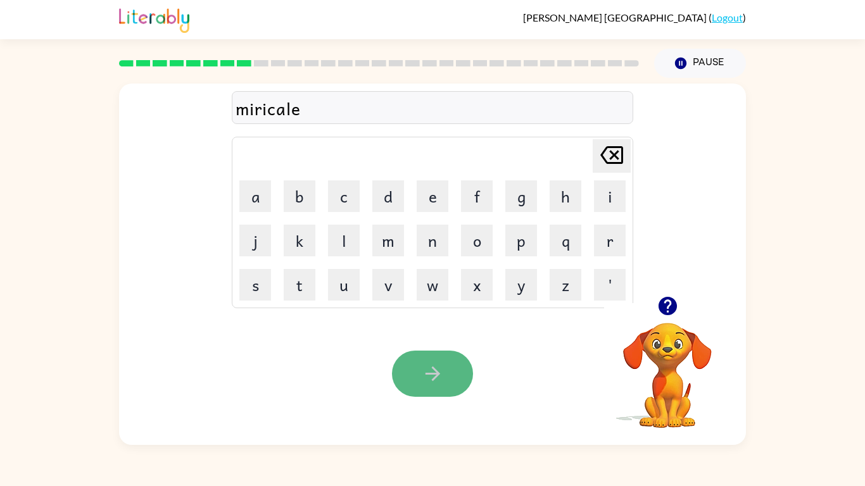
click at [417, 373] on button "button" at bounding box center [432, 374] width 81 height 46
click at [263, 111] on div "midmorning" at bounding box center [433, 108] width 394 height 27
click at [264, 110] on div "midmorning" at bounding box center [433, 108] width 394 height 27
click at [411, 371] on button "button" at bounding box center [432, 374] width 81 height 46
click at [413, 369] on button "button" at bounding box center [432, 374] width 81 height 46
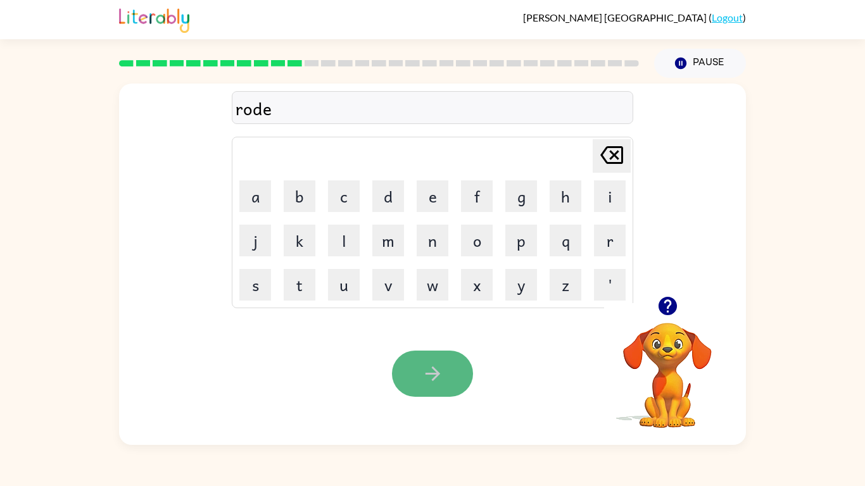
click at [422, 391] on button "button" at bounding box center [432, 374] width 81 height 46
click at [426, 374] on icon "button" at bounding box center [432, 374] width 15 height 15
click at [448, 356] on button "button" at bounding box center [432, 374] width 81 height 46
click at [418, 383] on button "button" at bounding box center [432, 374] width 81 height 46
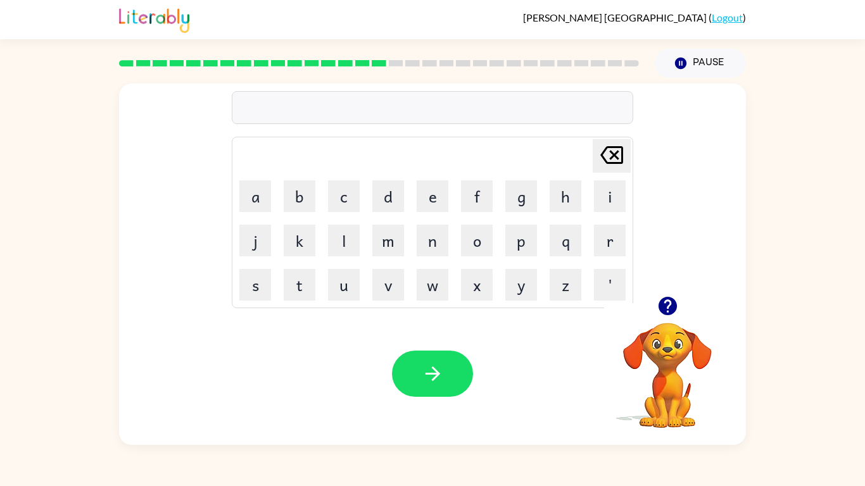
click at [674, 307] on icon "button" at bounding box center [667, 306] width 18 height 18
click at [438, 372] on icon "button" at bounding box center [433, 374] width 22 height 22
click at [438, 373] on div at bounding box center [432, 374] width 81 height 46
click at [417, 361] on button "button" at bounding box center [432, 374] width 81 height 46
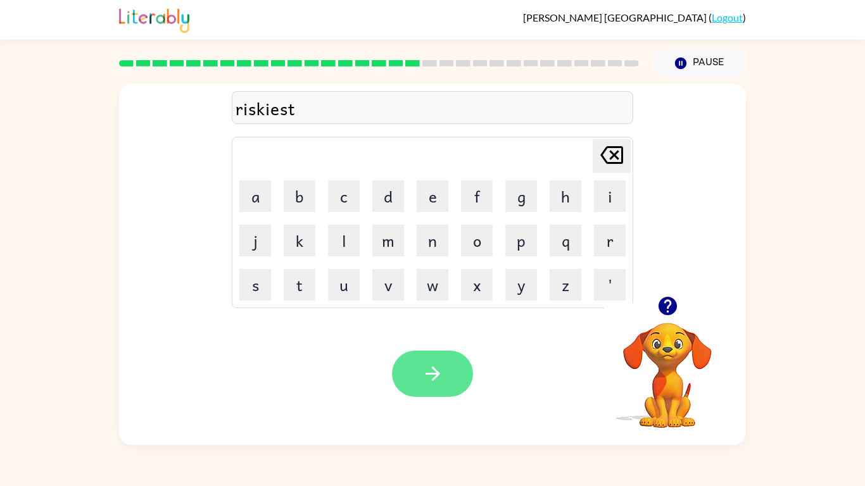
click at [468, 376] on button "button" at bounding box center [432, 374] width 81 height 46
click at [428, 363] on icon "button" at bounding box center [433, 374] width 22 height 22
click at [430, 369] on icon "button" at bounding box center [433, 374] width 22 height 22
click at [430, 369] on div at bounding box center [432, 374] width 81 height 46
click at [407, 370] on button "button" at bounding box center [432, 374] width 81 height 46
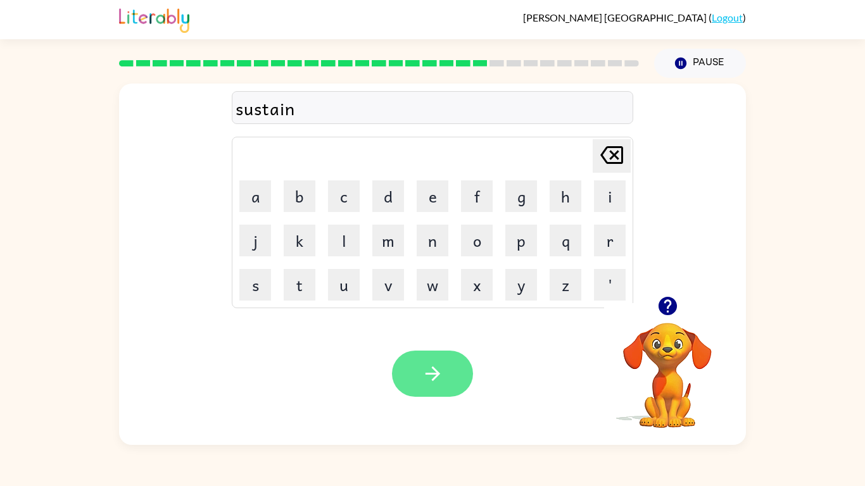
click at [416, 366] on button "button" at bounding box center [432, 374] width 81 height 46
click at [420, 379] on button "button" at bounding box center [432, 374] width 81 height 46
click at [413, 361] on button "button" at bounding box center [432, 374] width 81 height 46
click at [432, 393] on button "button" at bounding box center [432, 374] width 81 height 46
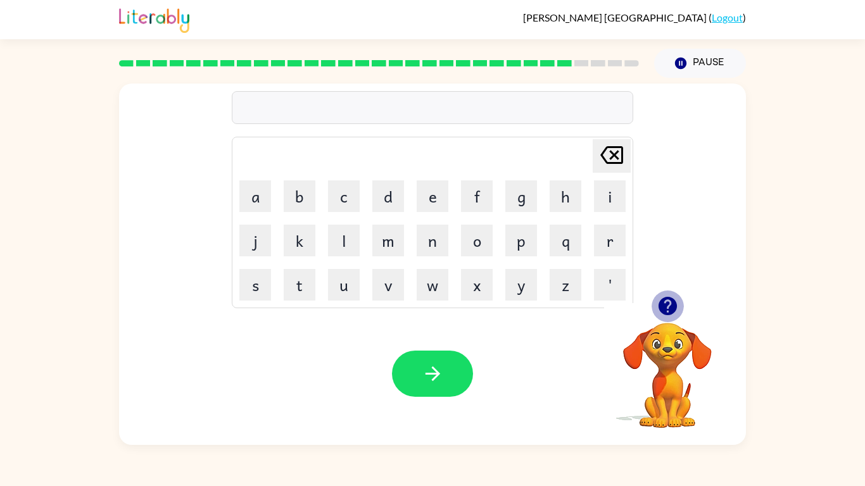
click at [657, 313] on icon "button" at bounding box center [668, 306] width 22 height 22
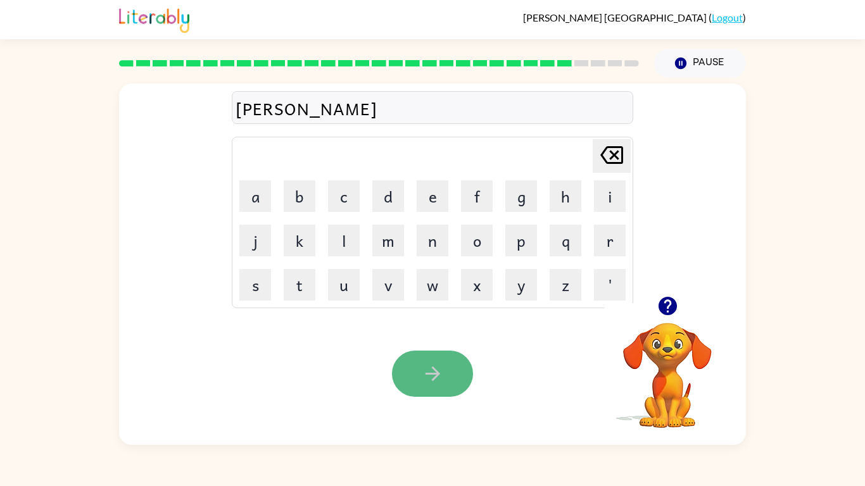
click at [409, 372] on button "button" at bounding box center [432, 374] width 81 height 46
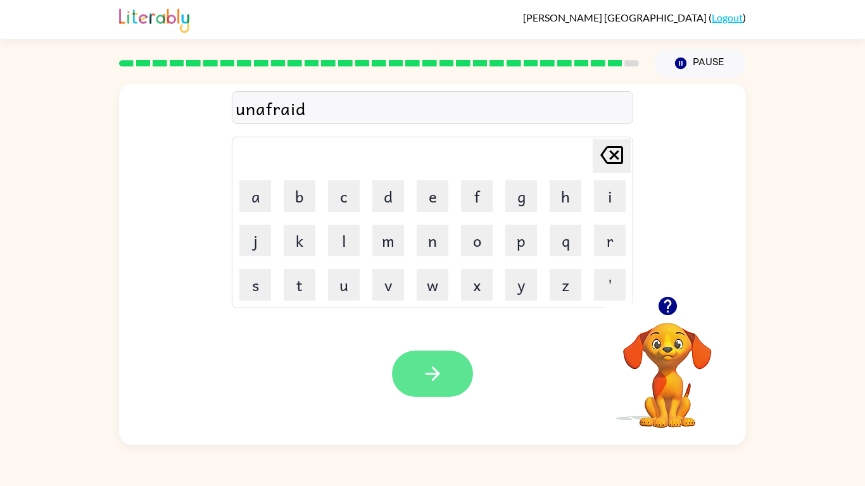
click at [425, 375] on icon "button" at bounding box center [433, 374] width 22 height 22
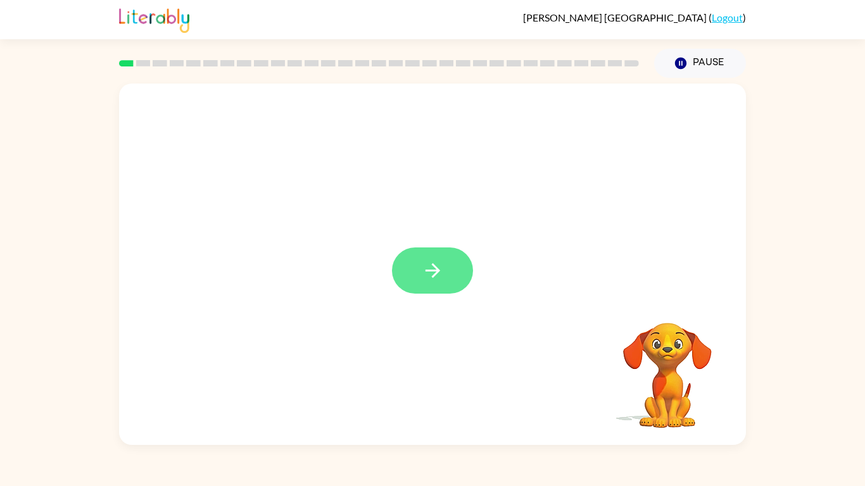
click at [444, 262] on button "button" at bounding box center [432, 271] width 81 height 46
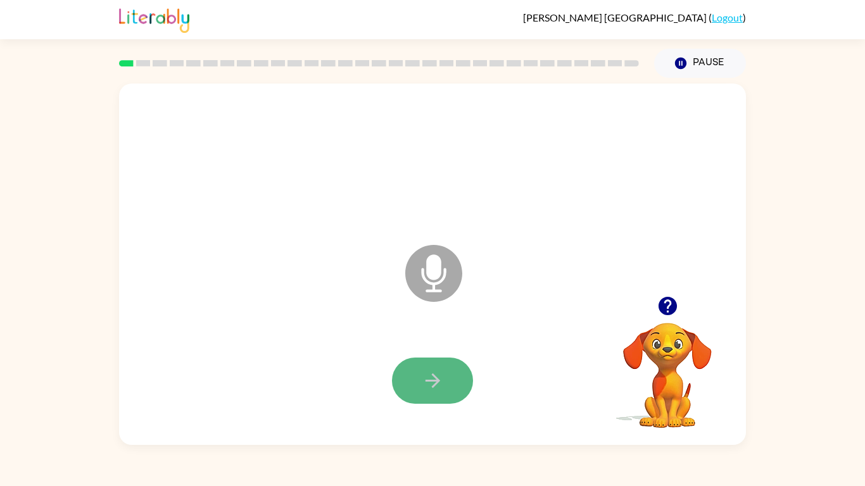
click at [416, 382] on button "button" at bounding box center [432, 381] width 81 height 46
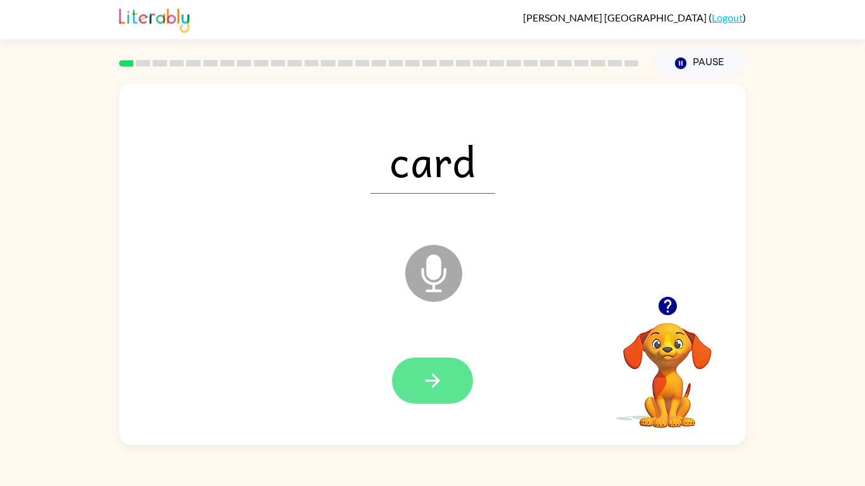
click at [415, 382] on button "button" at bounding box center [432, 381] width 81 height 46
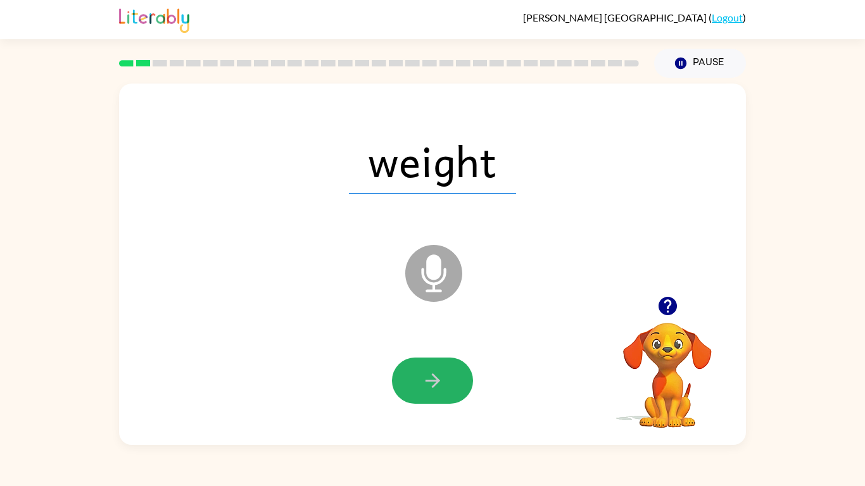
click at [415, 382] on button "button" at bounding box center [432, 381] width 81 height 46
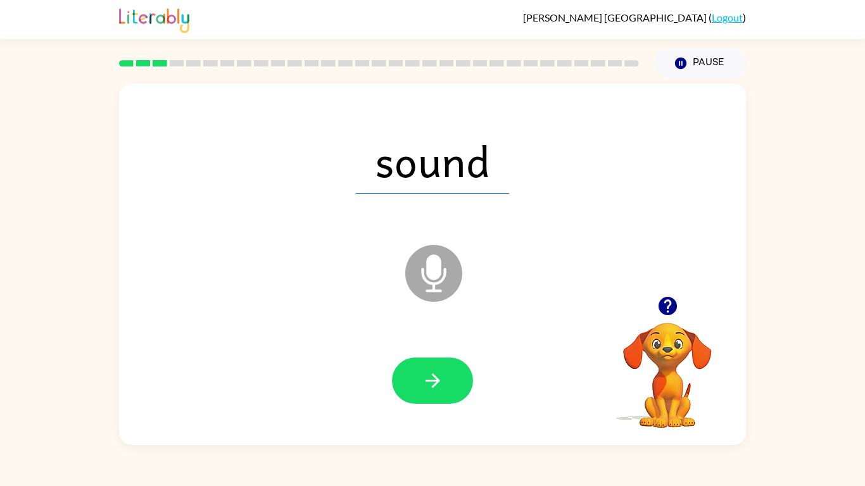
click at [415, 382] on button "button" at bounding box center [432, 381] width 81 height 46
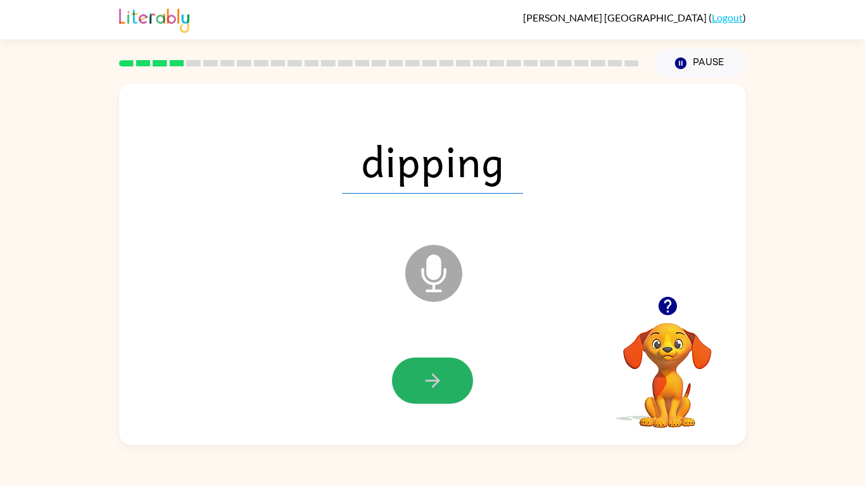
click at [415, 382] on button "button" at bounding box center [432, 381] width 81 height 46
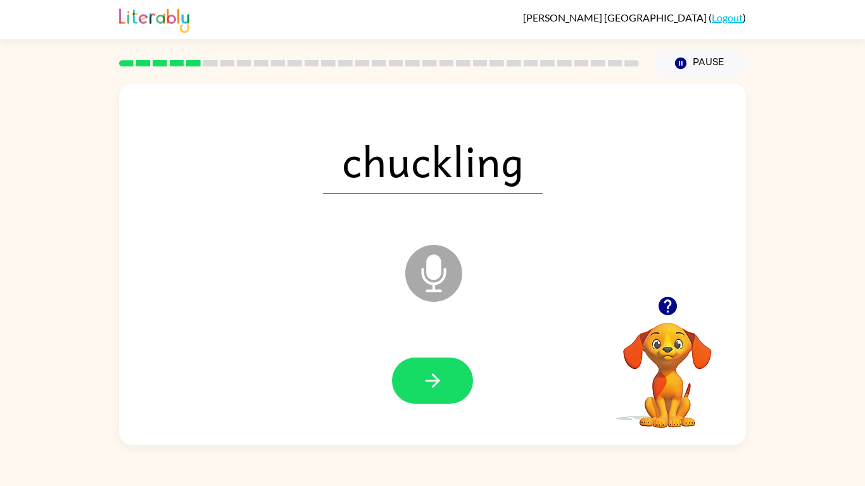
click at [422, 382] on icon "button" at bounding box center [433, 381] width 22 height 22
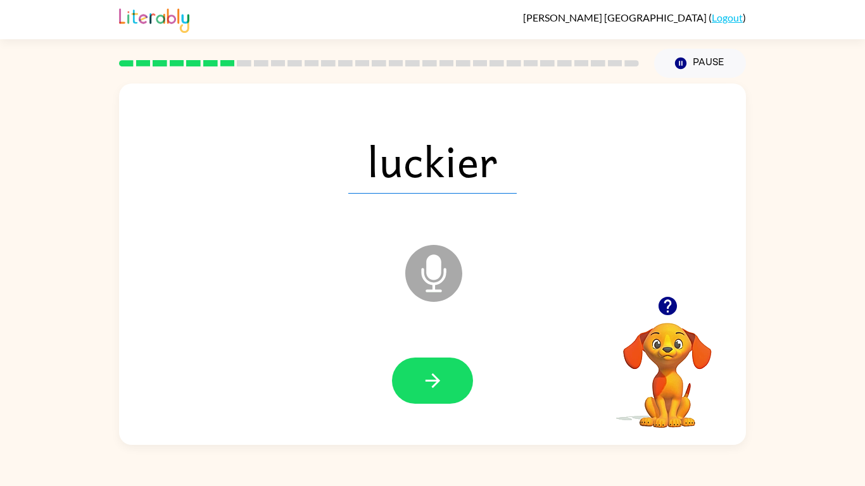
click at [422, 382] on icon "button" at bounding box center [433, 381] width 22 height 22
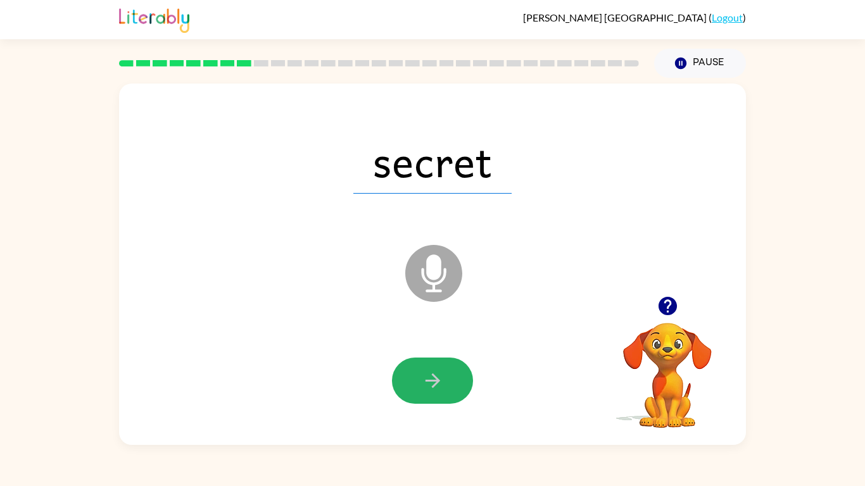
click at [422, 382] on icon "button" at bounding box center [433, 381] width 22 height 22
click at [422, 381] on icon "button" at bounding box center [433, 381] width 22 height 22
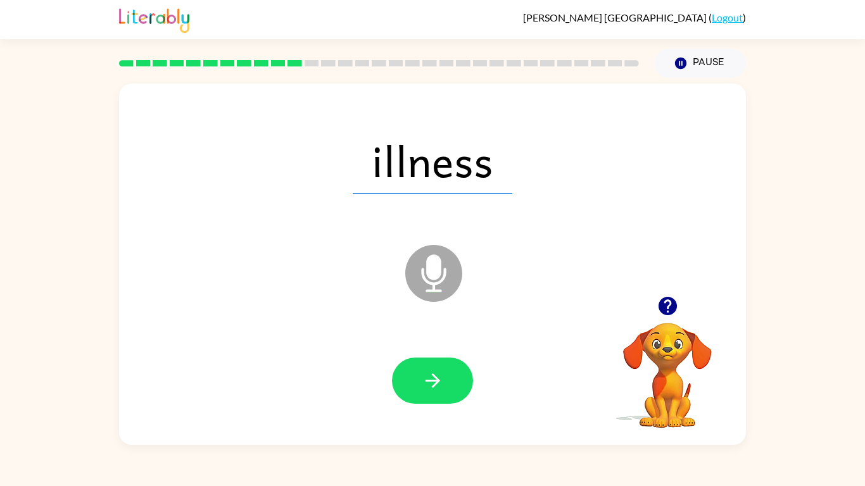
click at [422, 381] on icon "button" at bounding box center [433, 381] width 22 height 22
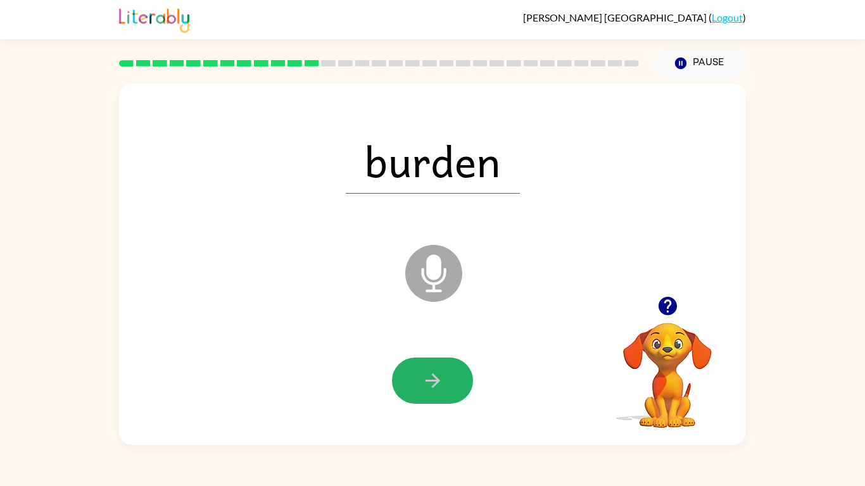
click at [422, 381] on icon "button" at bounding box center [433, 381] width 22 height 22
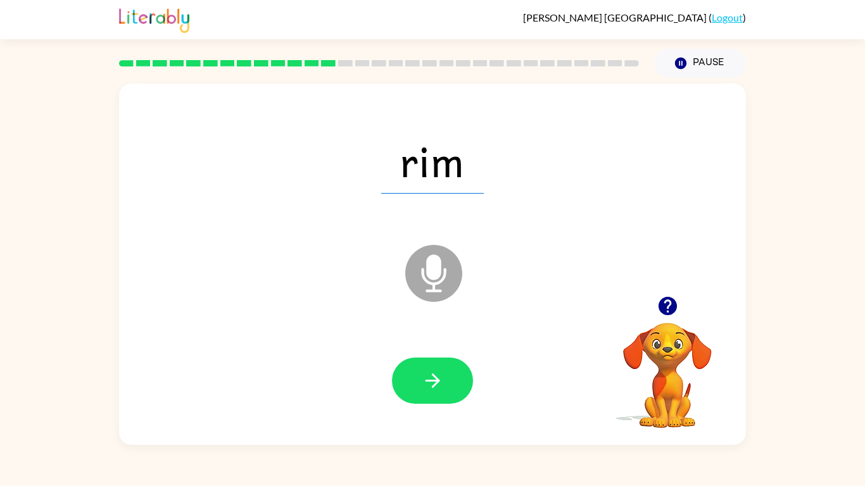
click at [422, 381] on icon "button" at bounding box center [433, 381] width 22 height 22
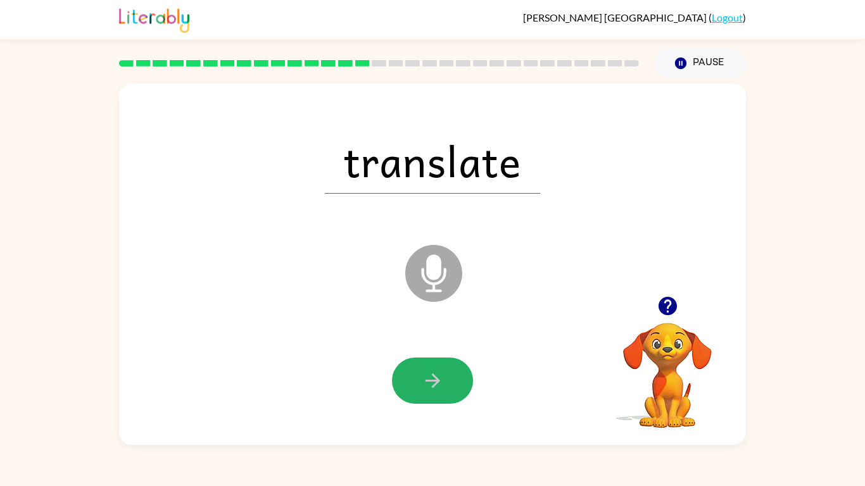
click at [422, 381] on icon "button" at bounding box center [433, 381] width 22 height 22
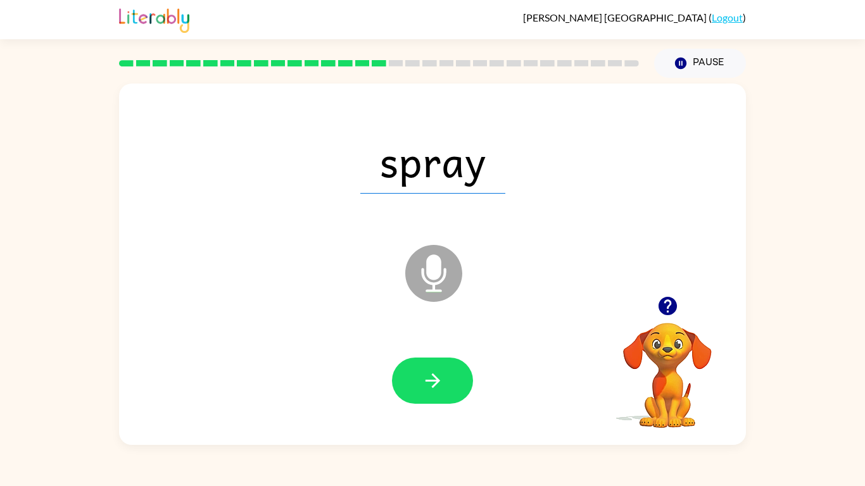
click at [422, 381] on icon "button" at bounding box center [433, 381] width 22 height 22
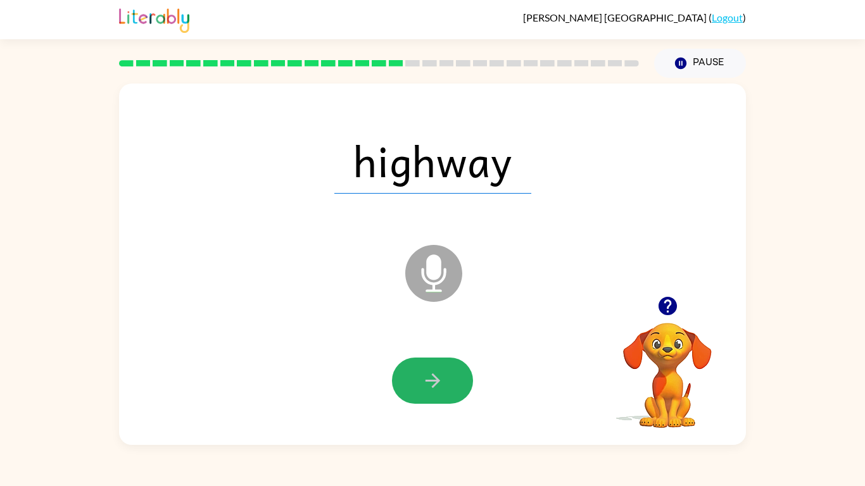
click at [422, 380] on icon "button" at bounding box center [433, 381] width 22 height 22
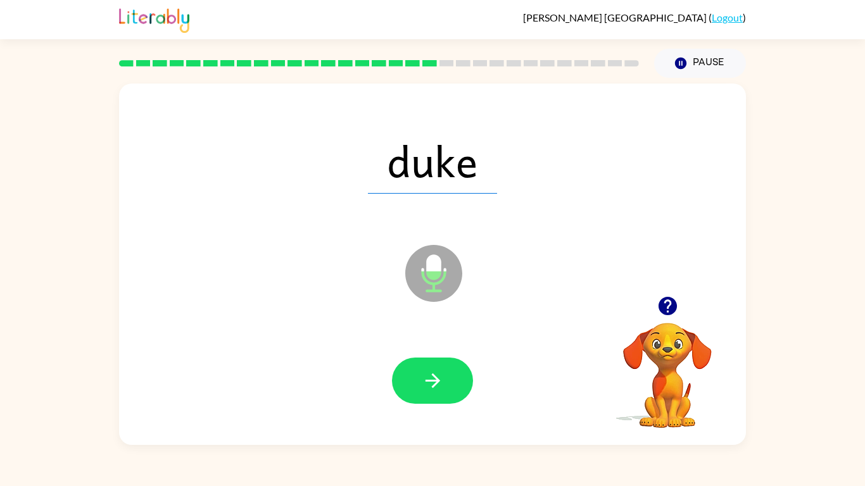
click at [422, 380] on icon "button" at bounding box center [433, 381] width 22 height 22
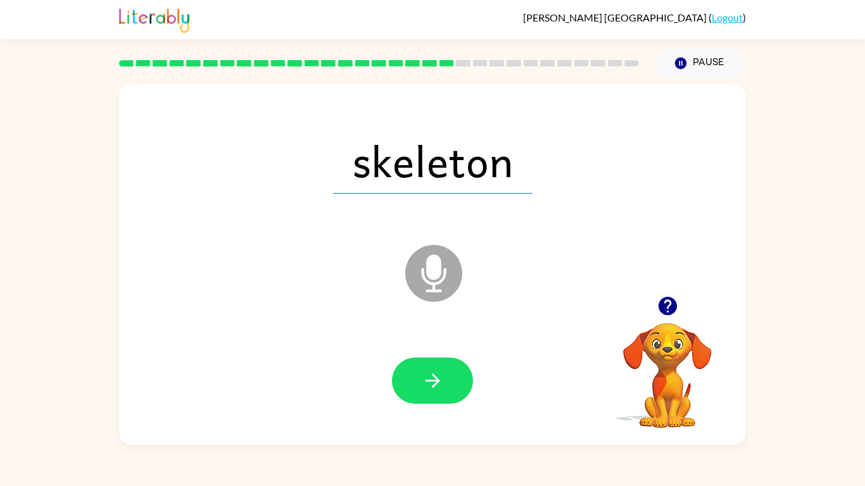
click at [422, 380] on icon "button" at bounding box center [433, 381] width 22 height 22
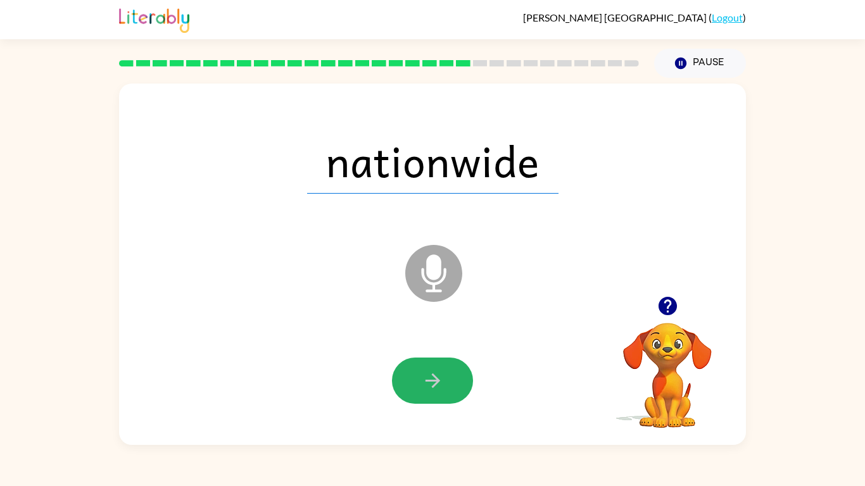
click at [422, 380] on icon "button" at bounding box center [433, 381] width 22 height 22
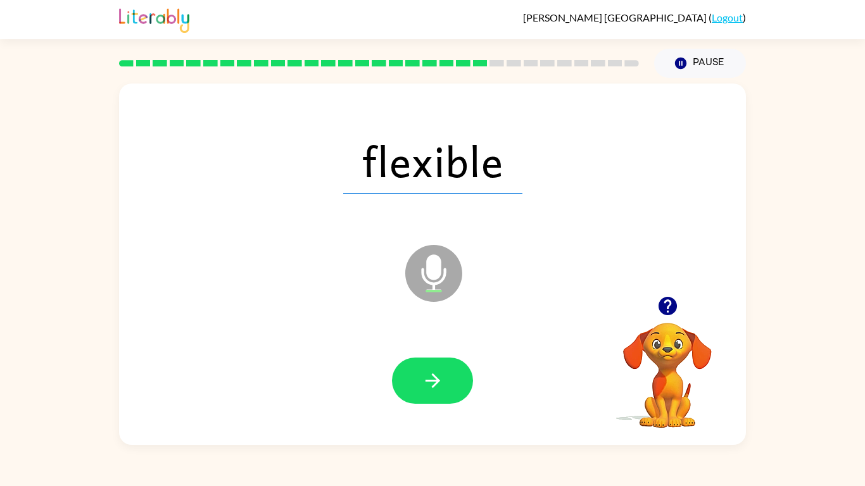
click at [422, 380] on icon "button" at bounding box center [433, 381] width 22 height 22
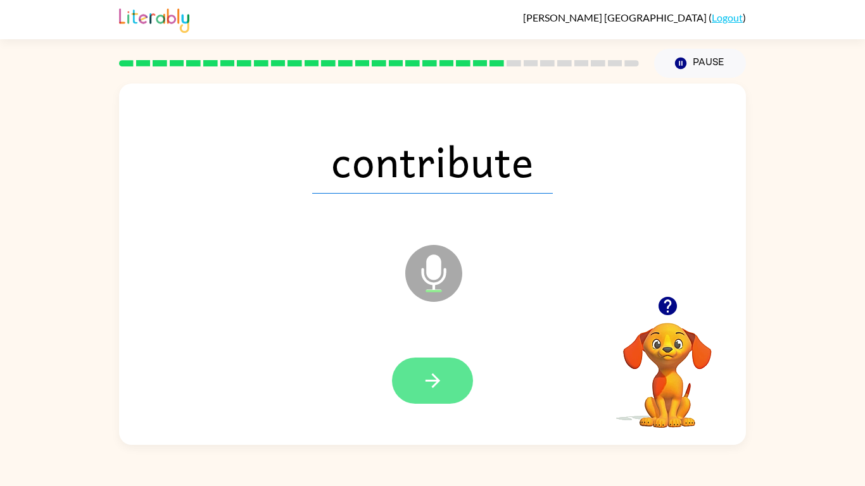
click at [422, 379] on icon "button" at bounding box center [433, 381] width 22 height 22
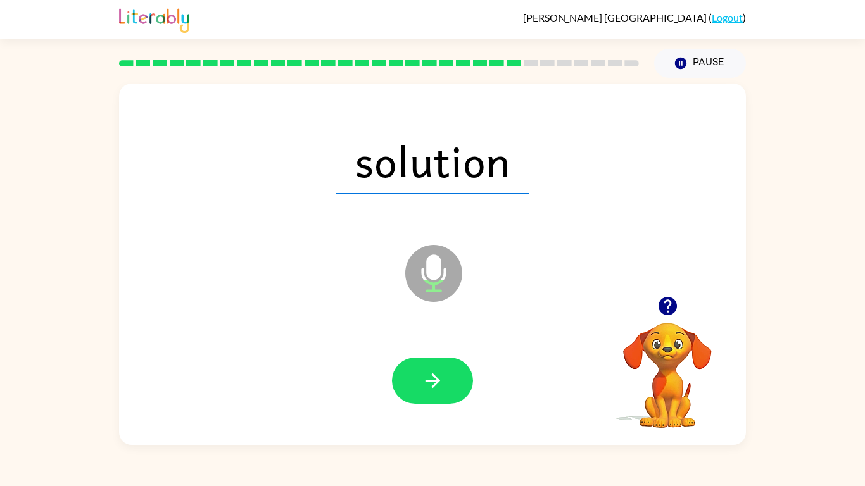
click at [422, 379] on icon "button" at bounding box center [433, 381] width 22 height 22
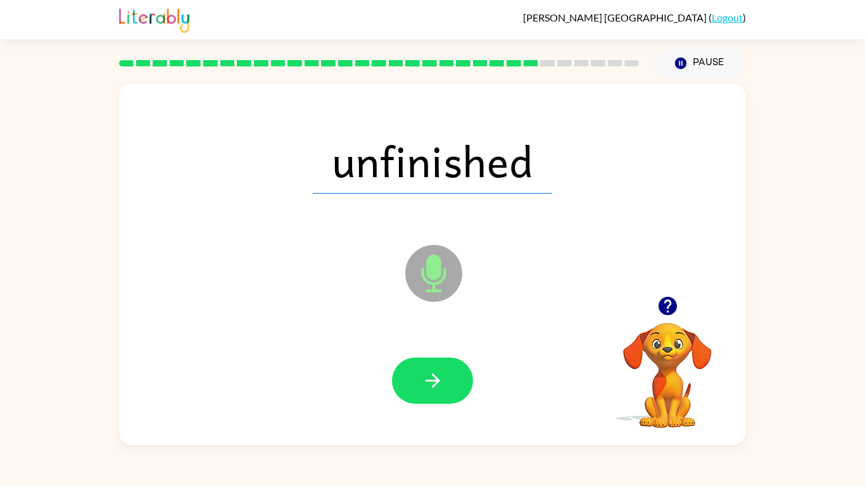
click at [422, 379] on icon "button" at bounding box center [433, 381] width 22 height 22
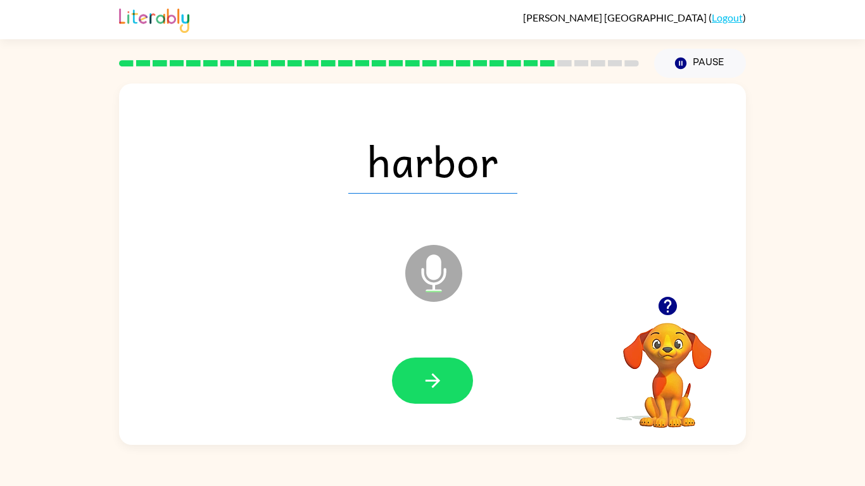
click at [422, 379] on icon "button" at bounding box center [433, 381] width 22 height 22
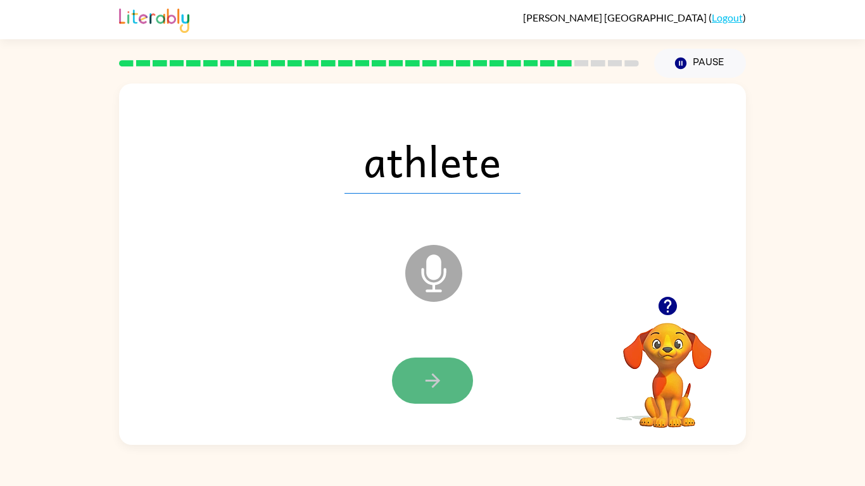
click at [420, 377] on button "button" at bounding box center [432, 381] width 81 height 46
click at [420, 375] on button "button" at bounding box center [432, 381] width 81 height 46
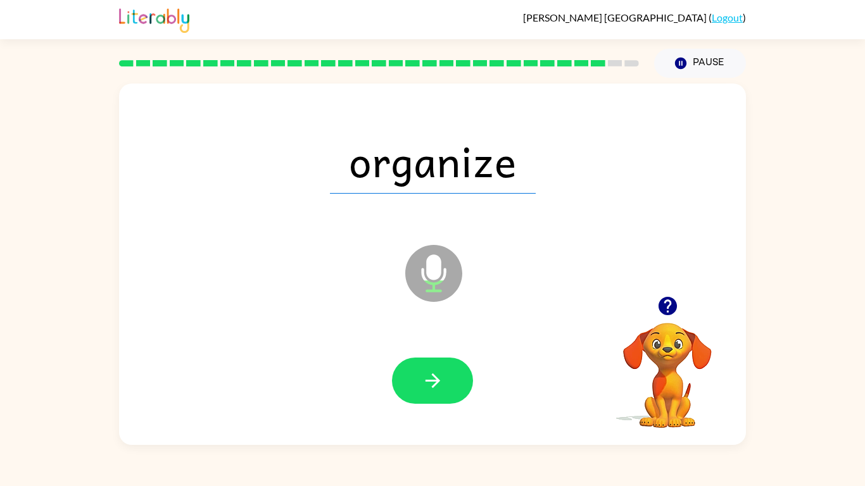
click at [420, 375] on button "button" at bounding box center [432, 381] width 81 height 46
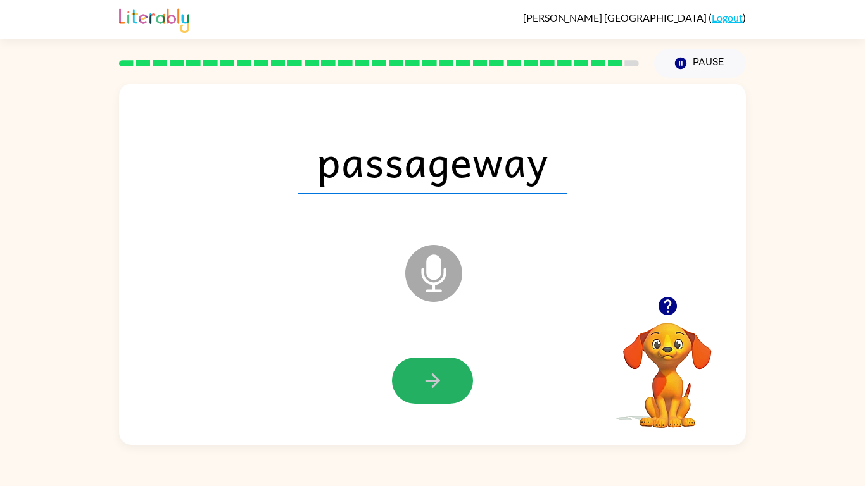
click at [420, 375] on button "button" at bounding box center [432, 381] width 81 height 46
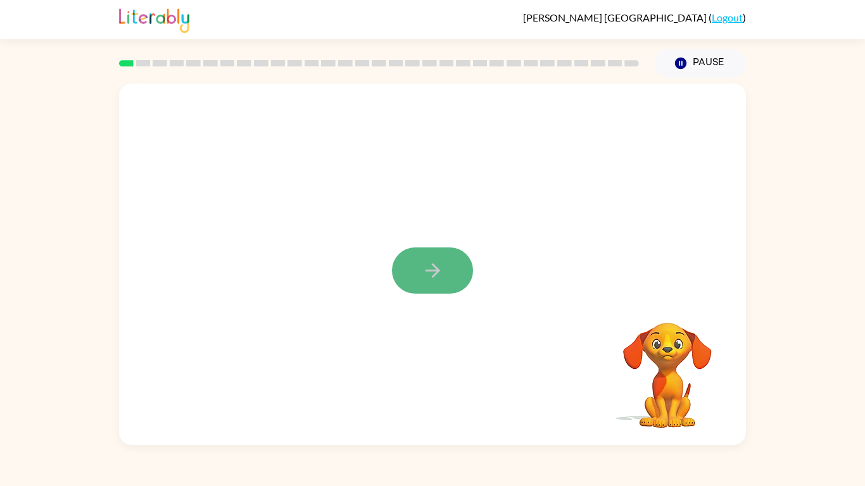
click at [420, 269] on button "button" at bounding box center [432, 271] width 81 height 46
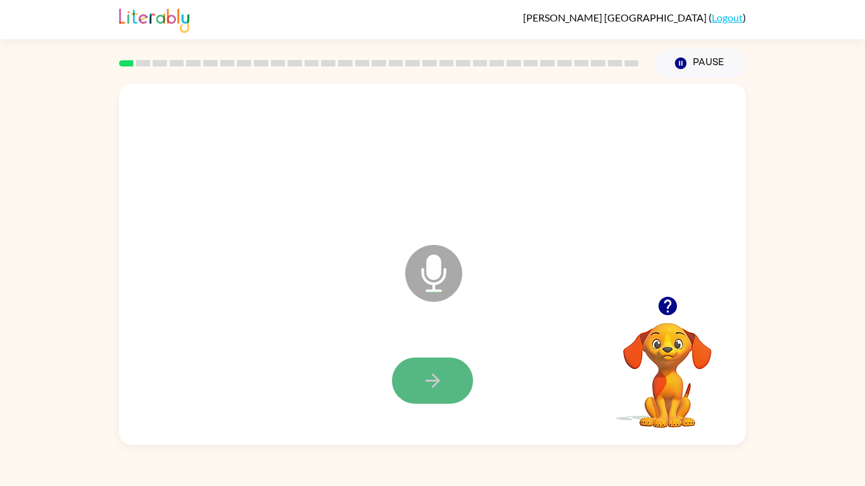
click at [434, 374] on icon "button" at bounding box center [433, 381] width 22 height 22
click at [428, 386] on icon "button" at bounding box center [433, 381] width 22 height 22
click at [427, 366] on button "button" at bounding box center [432, 381] width 81 height 46
click at [422, 384] on icon "button" at bounding box center [433, 381] width 22 height 22
click at [445, 397] on button "button" at bounding box center [432, 381] width 81 height 46
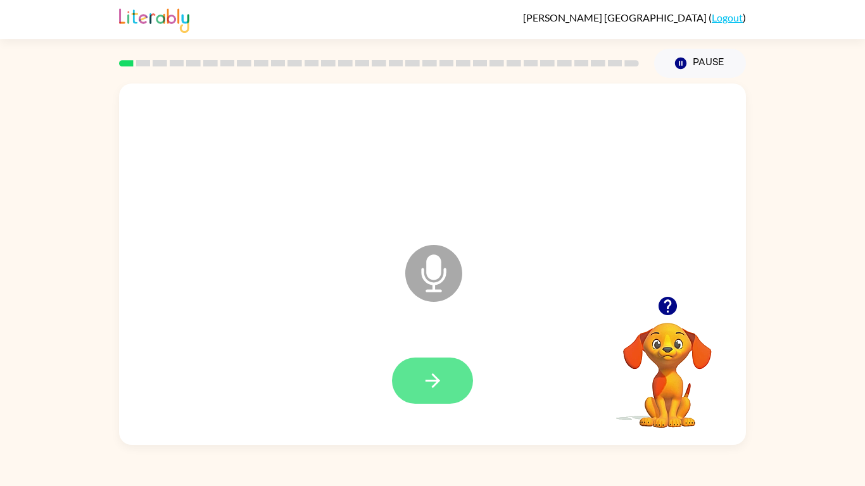
click at [430, 384] on icon "button" at bounding box center [433, 381] width 22 height 22
click at [429, 391] on icon "button" at bounding box center [433, 381] width 22 height 22
click at [429, 392] on button "button" at bounding box center [432, 381] width 81 height 46
click at [429, 391] on icon "button" at bounding box center [433, 381] width 22 height 22
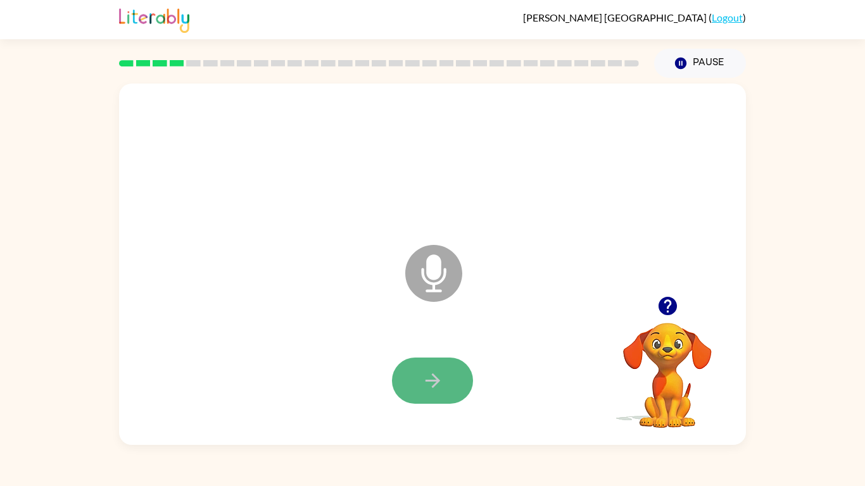
click at [445, 396] on button "button" at bounding box center [432, 381] width 81 height 46
click at [429, 381] on icon "button" at bounding box center [432, 381] width 15 height 15
click at [434, 381] on icon "button" at bounding box center [432, 381] width 15 height 15
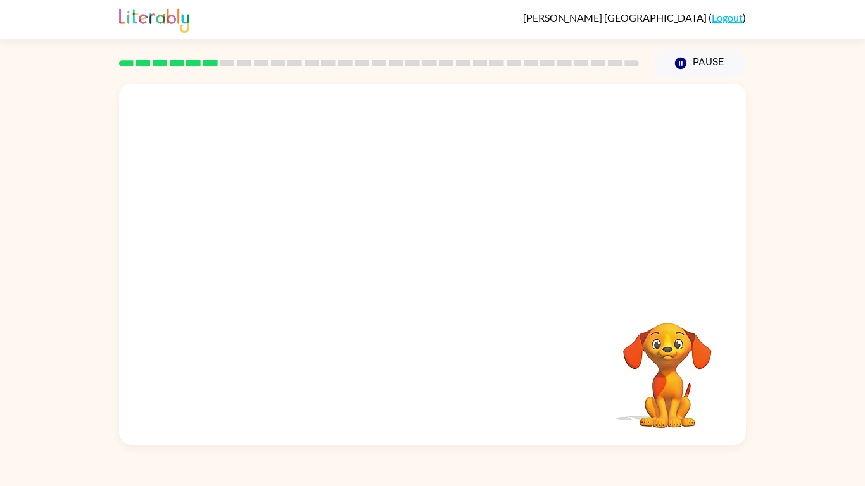
click at [433, 380] on div at bounding box center [433, 381] width 602 height 104
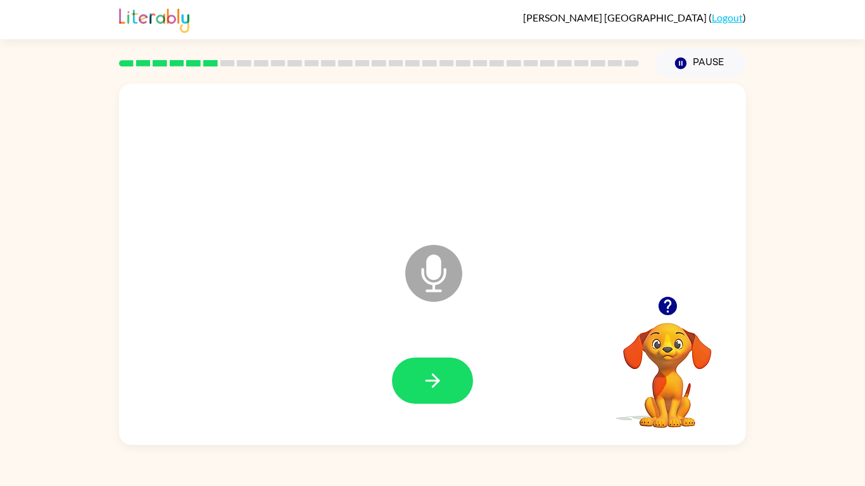
click at [433, 380] on icon "button" at bounding box center [432, 381] width 15 height 15
click at [433, 381] on icon "button" at bounding box center [432, 381] width 15 height 15
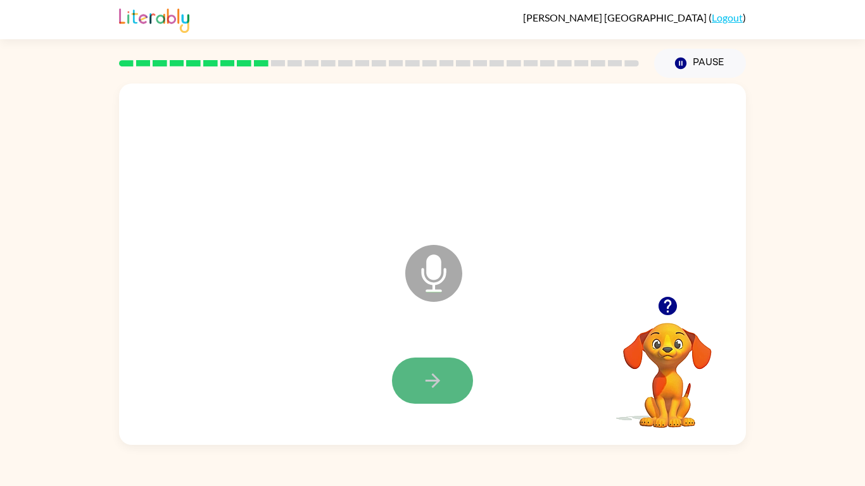
click at [431, 382] on icon "button" at bounding box center [433, 381] width 22 height 22
click at [436, 366] on button "button" at bounding box center [432, 381] width 81 height 46
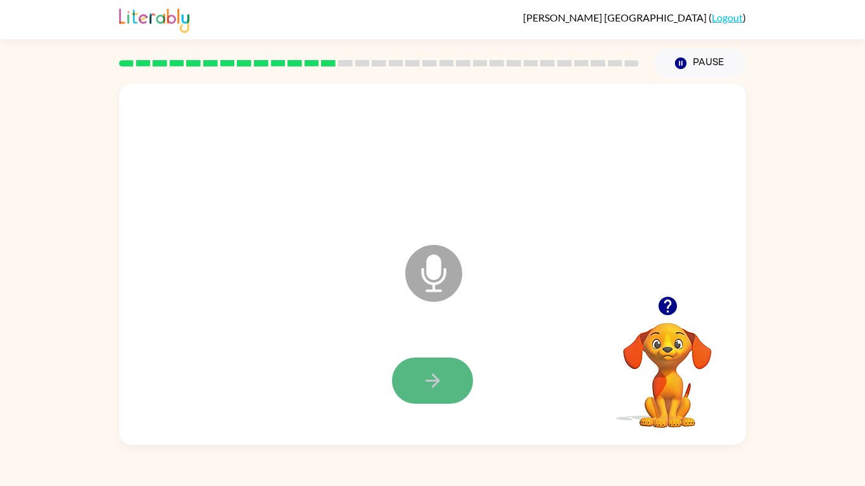
click at [436, 366] on button "button" at bounding box center [432, 381] width 81 height 46
click at [665, 310] on icon "button" at bounding box center [667, 306] width 18 height 18
click at [432, 379] on icon "button" at bounding box center [433, 381] width 22 height 22
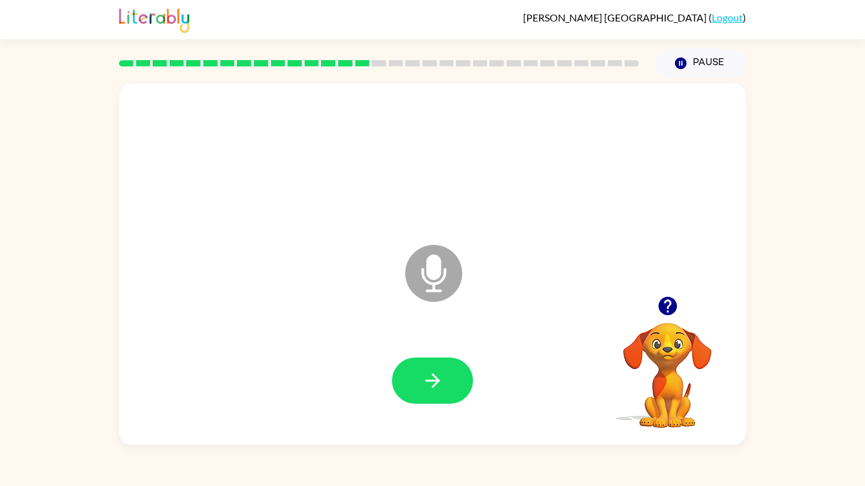
click at [432, 379] on icon "button" at bounding box center [433, 381] width 22 height 22
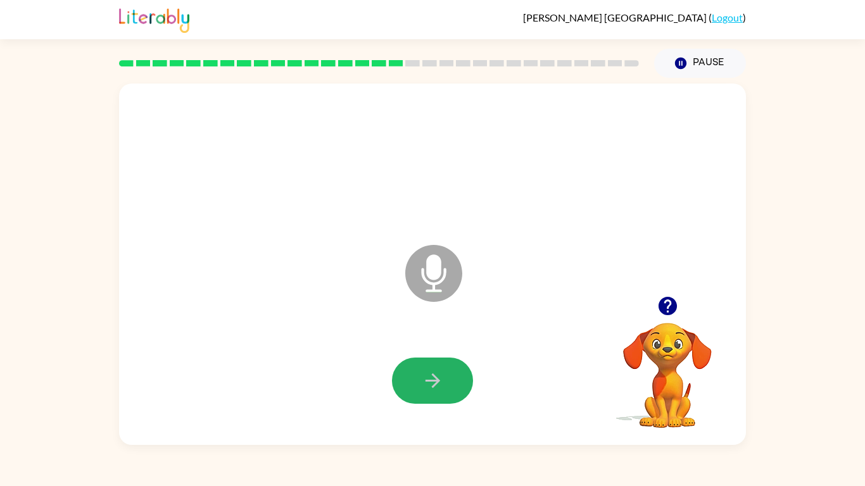
click at [432, 379] on icon "button" at bounding box center [433, 381] width 22 height 22
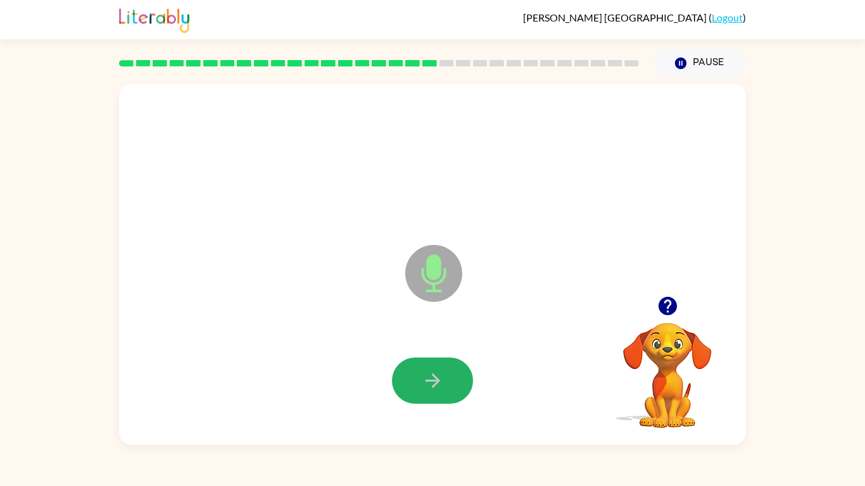
click at [432, 379] on icon "button" at bounding box center [433, 381] width 22 height 22
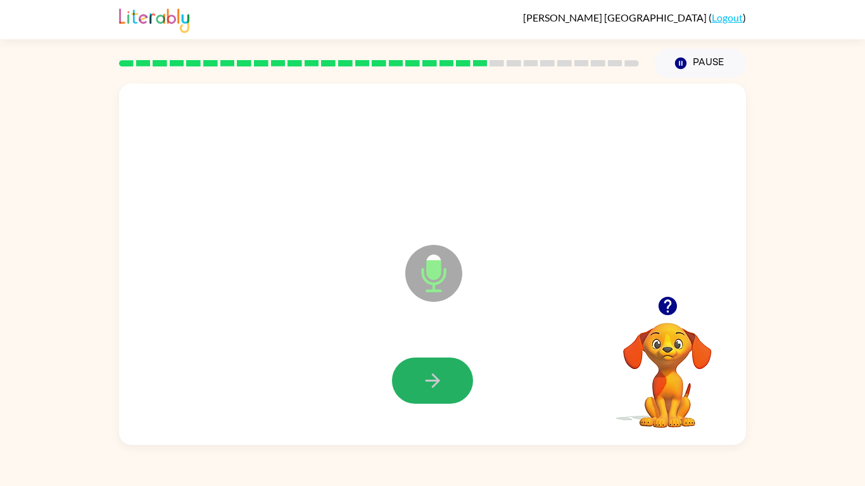
click at [432, 379] on icon "button" at bounding box center [433, 381] width 22 height 22
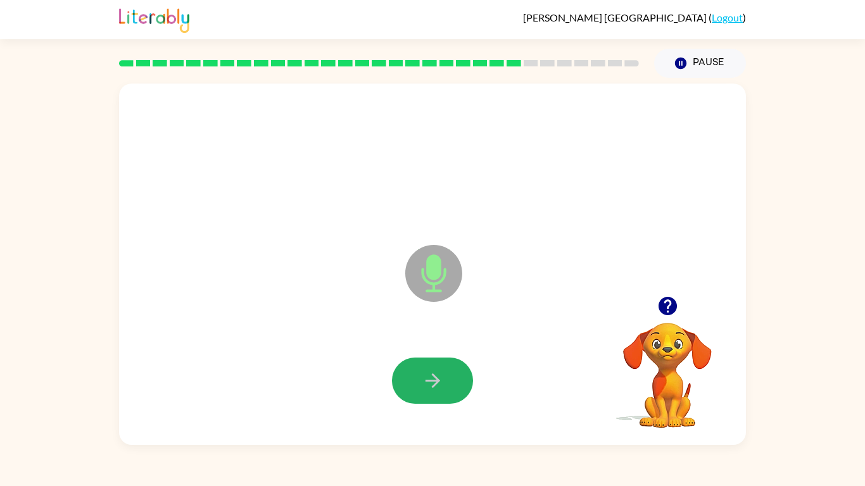
click at [432, 379] on icon "button" at bounding box center [433, 381] width 22 height 22
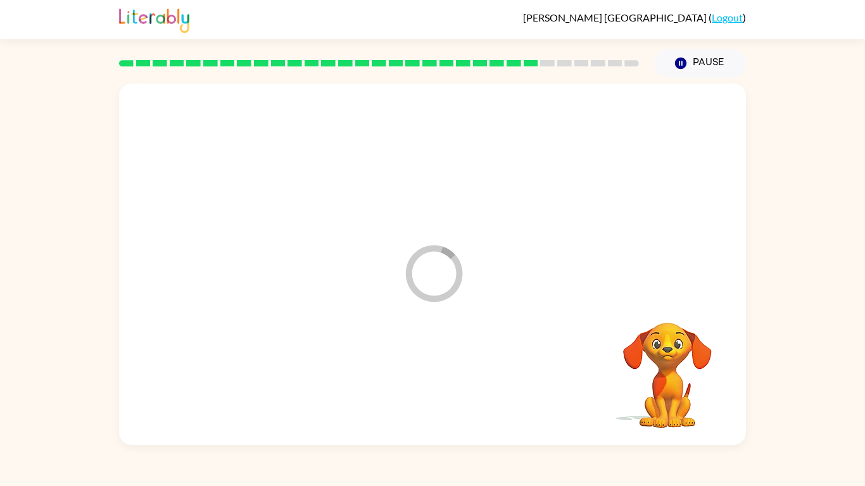
click at [432, 379] on div at bounding box center [433, 381] width 602 height 104
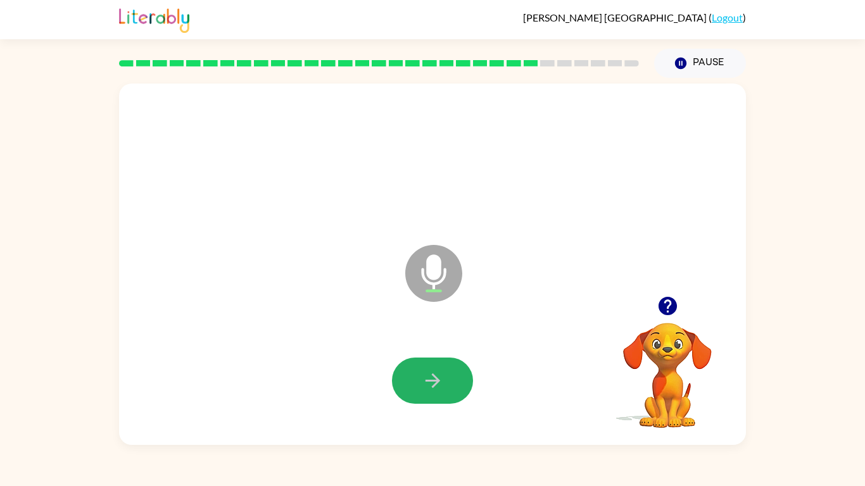
click at [432, 379] on icon "button" at bounding box center [433, 381] width 22 height 22
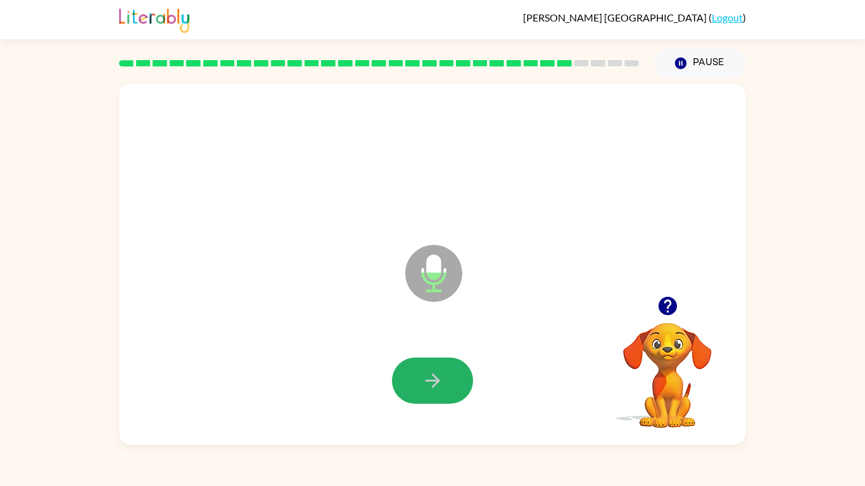
click at [432, 379] on icon "button" at bounding box center [433, 381] width 22 height 22
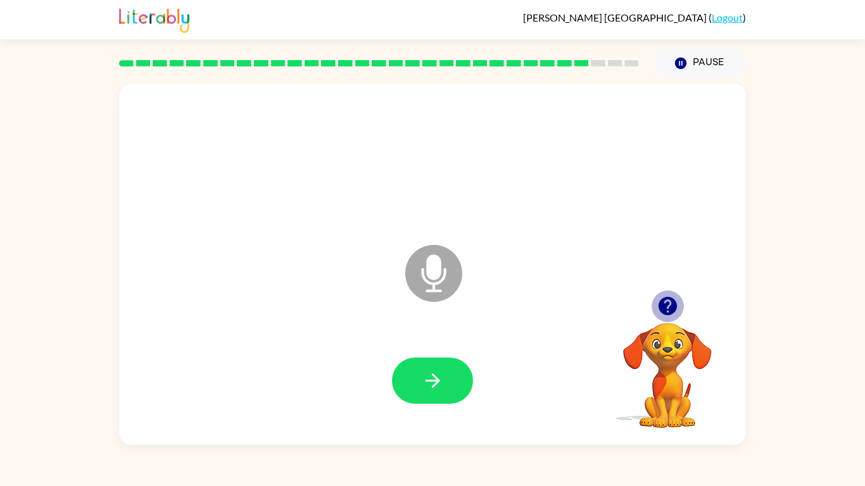
click at [667, 298] on icon "button" at bounding box center [667, 306] width 18 height 18
click at [432, 366] on button "button" at bounding box center [432, 381] width 81 height 46
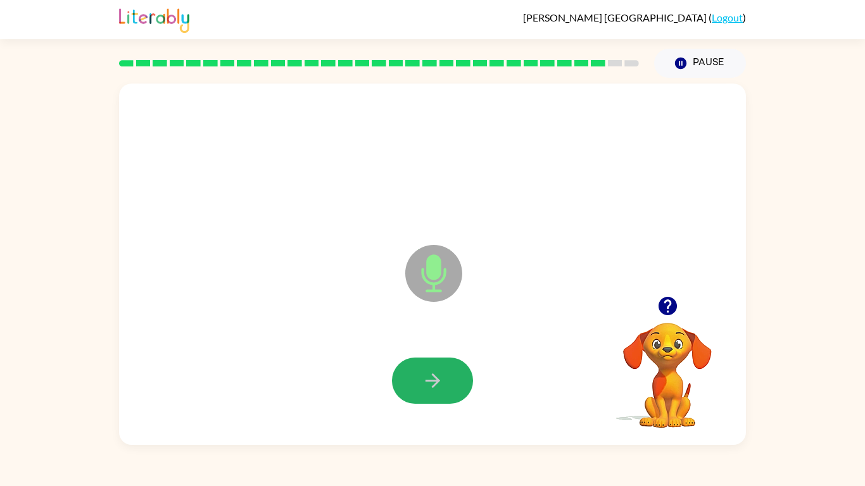
click at [432, 366] on button "button" at bounding box center [432, 381] width 81 height 46
